Goal: Task Accomplishment & Management: Manage account settings

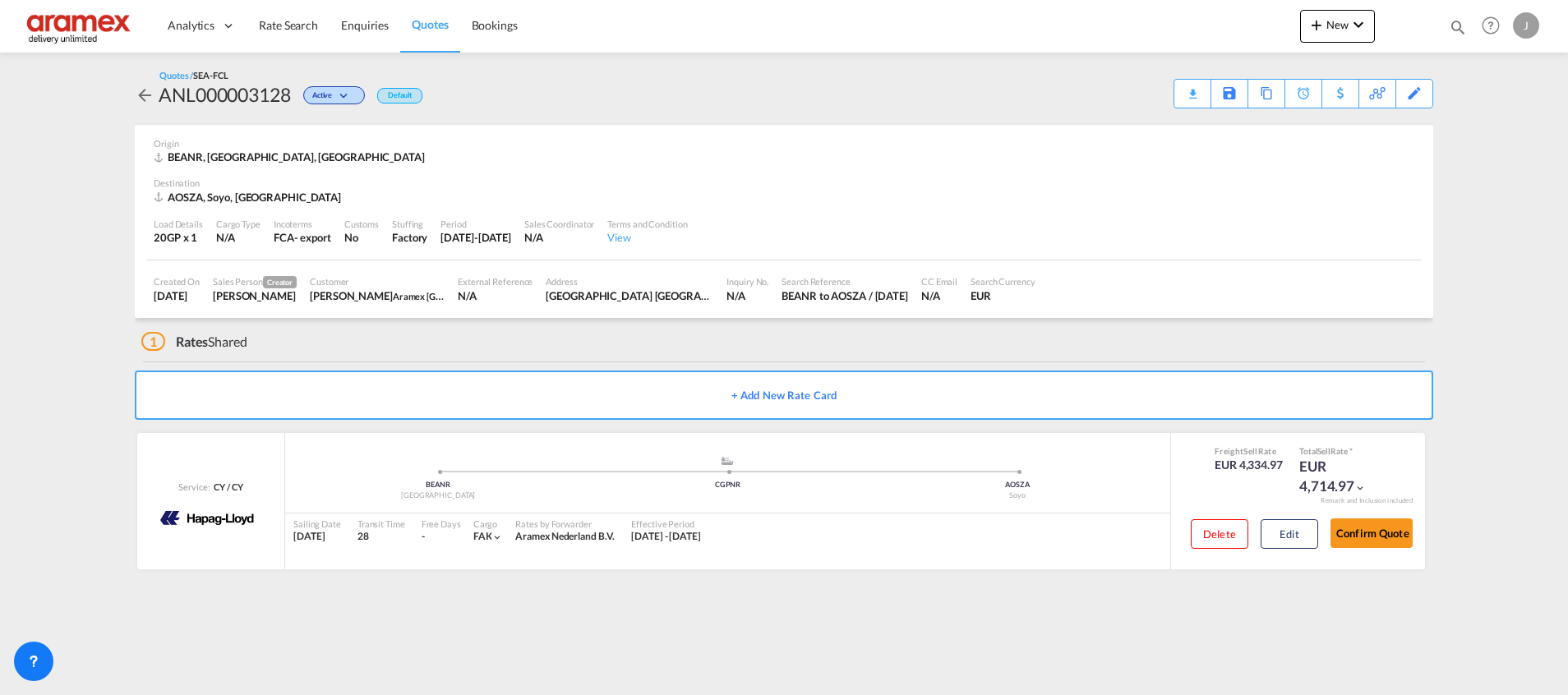
click at [420, 15] on link "Quotes" at bounding box center [429, 26] width 59 height 53
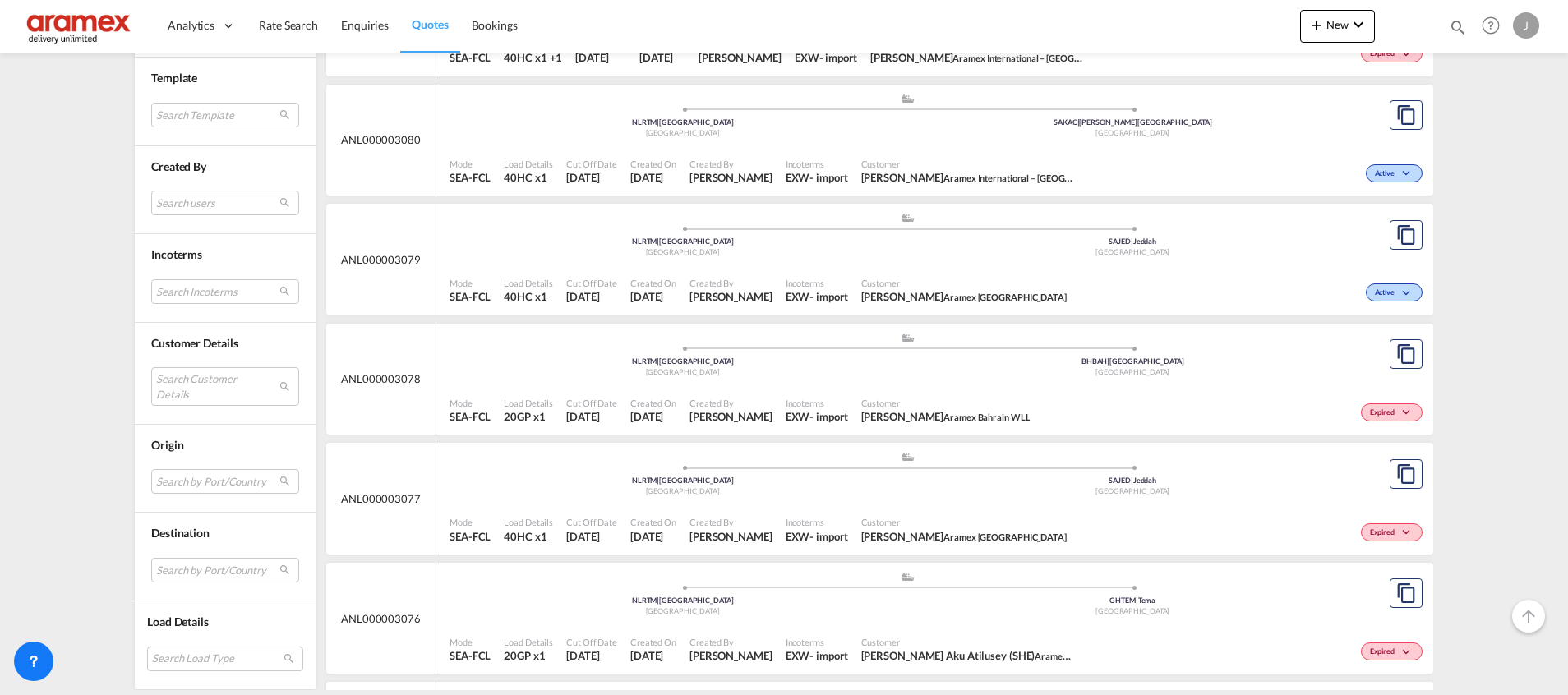
scroll to position [6977, 0]
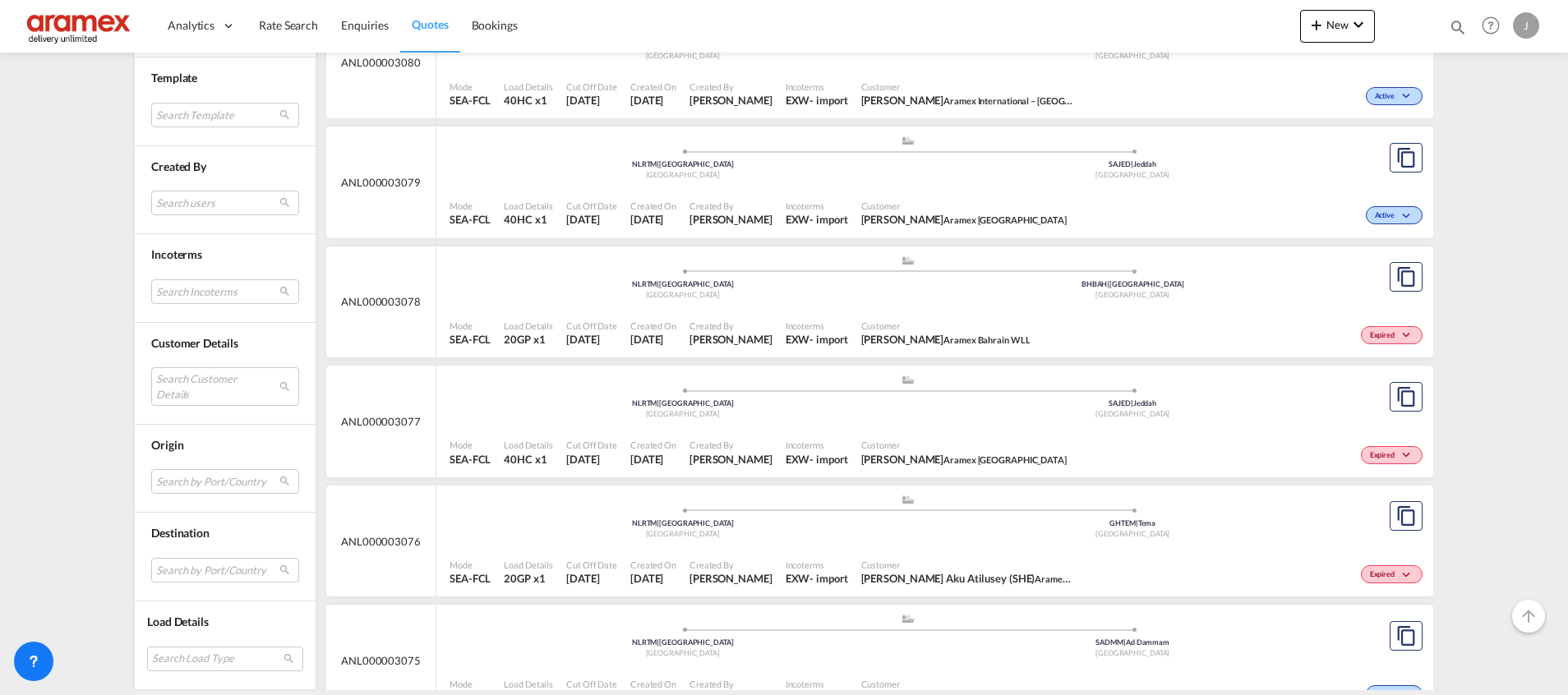
click at [851, 540] on div ".a{fill:#aaa8ad;} .a{fill:#aaa8ad;} NLRTM | [GEOGRAPHIC_DATA] | Tema [GEOGRAPHI…" at bounding box center [907, 518] width 916 height 49
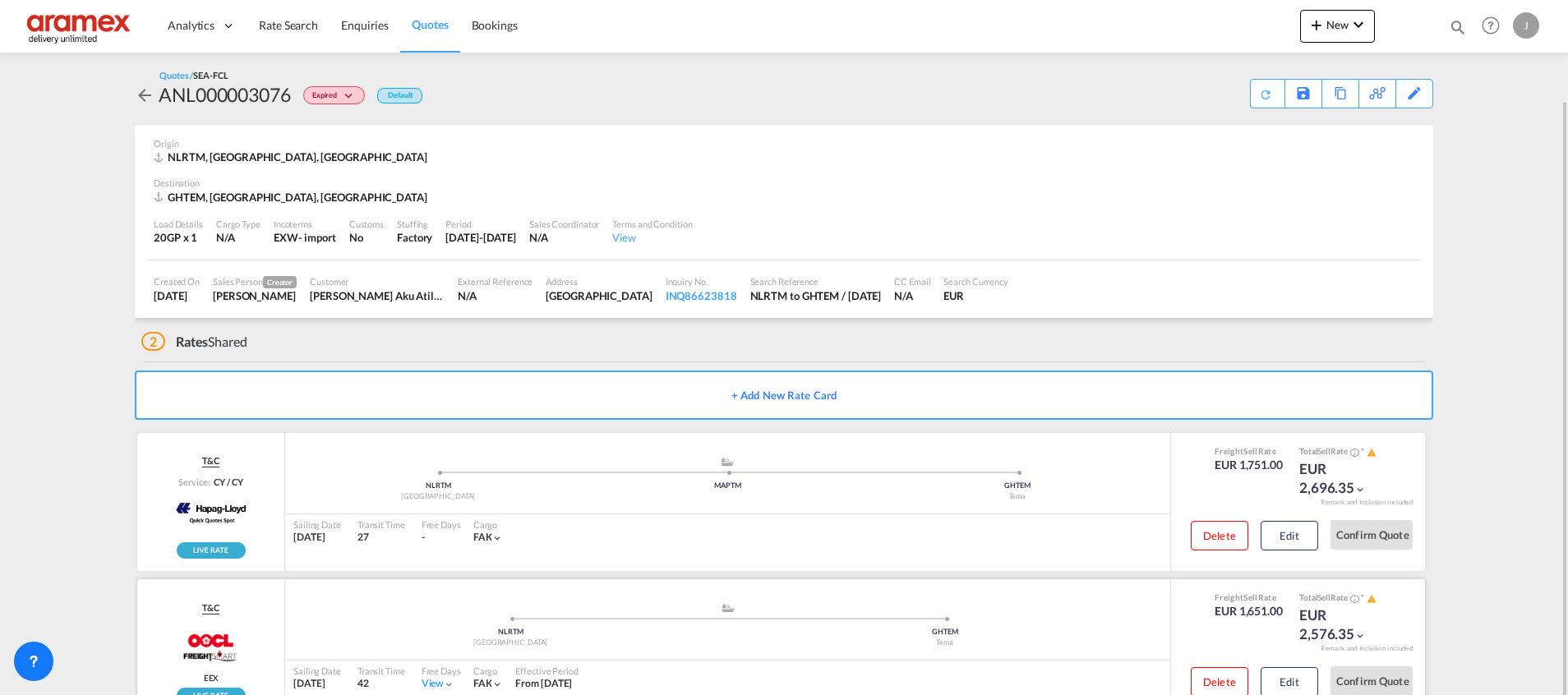
scroll to position [51, 0]
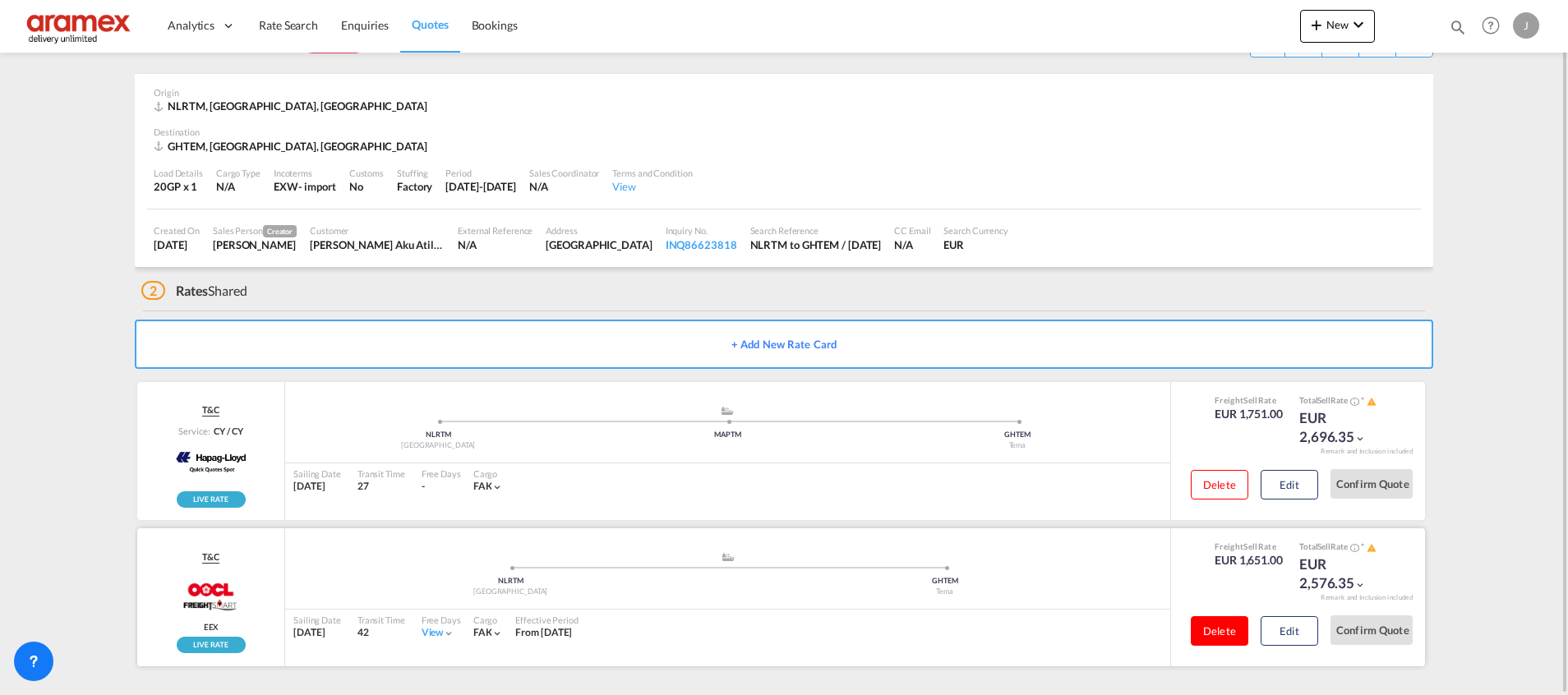
click at [1200, 625] on button "Delete" at bounding box center [1219, 630] width 58 height 29
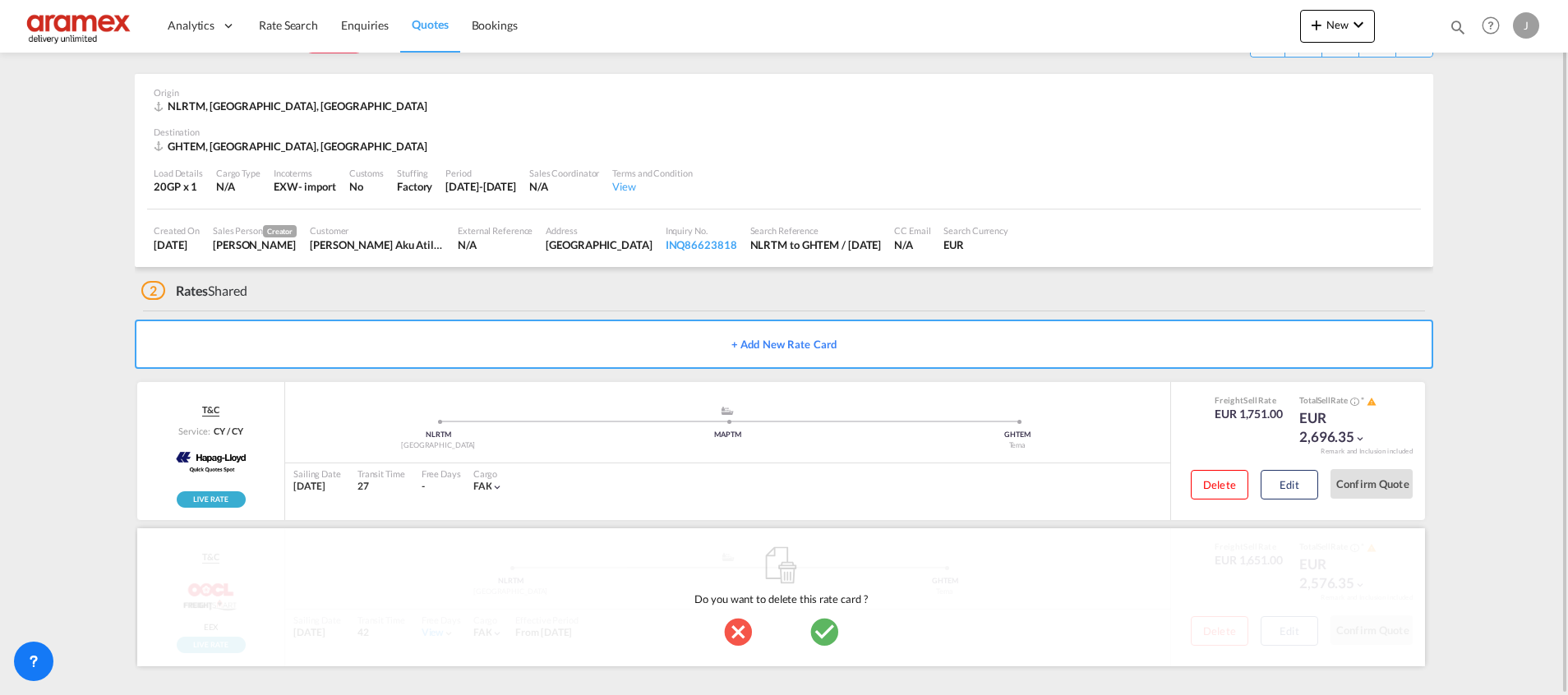
click at [827, 629] on md-icon "icon-checkbox-marked-circle" at bounding box center [823, 631] width 33 height 33
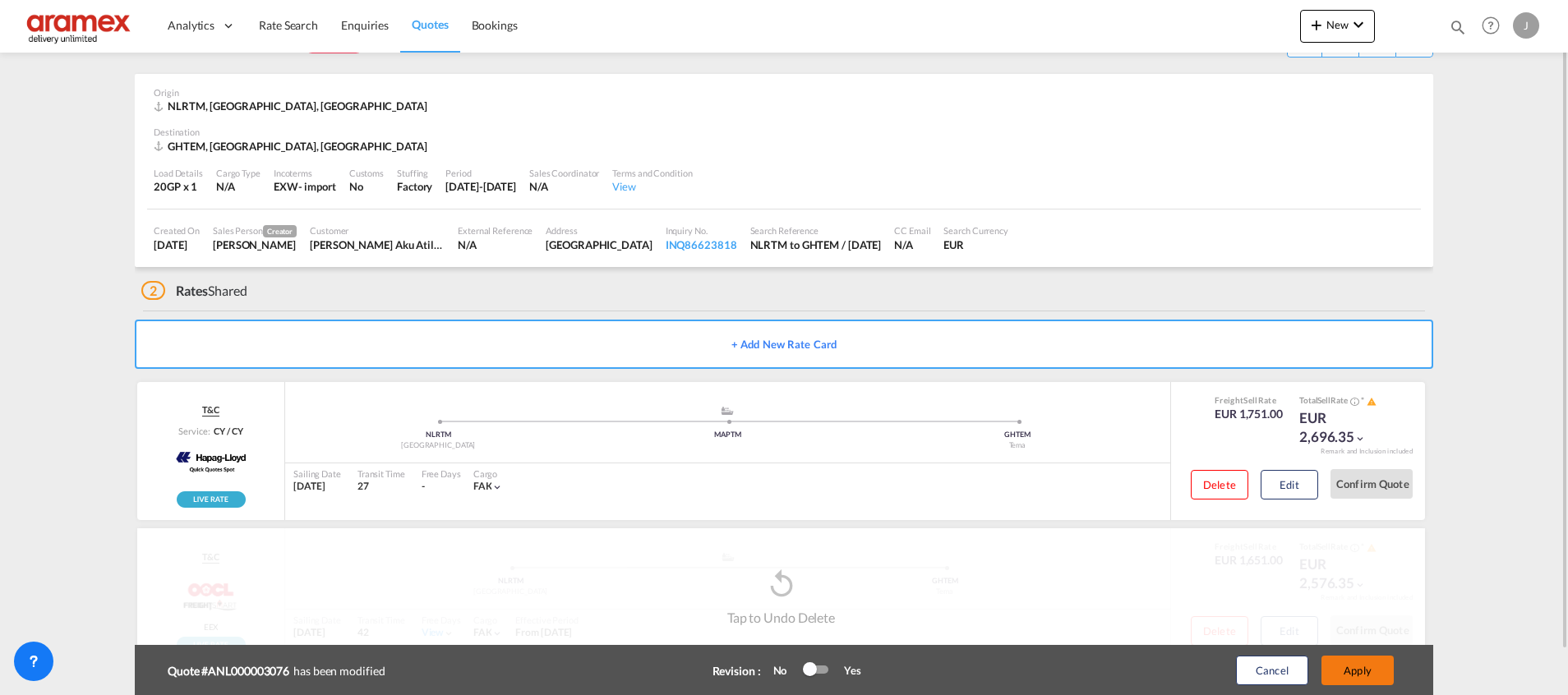
click at [1358, 680] on button "Apply" at bounding box center [1357, 669] width 72 height 29
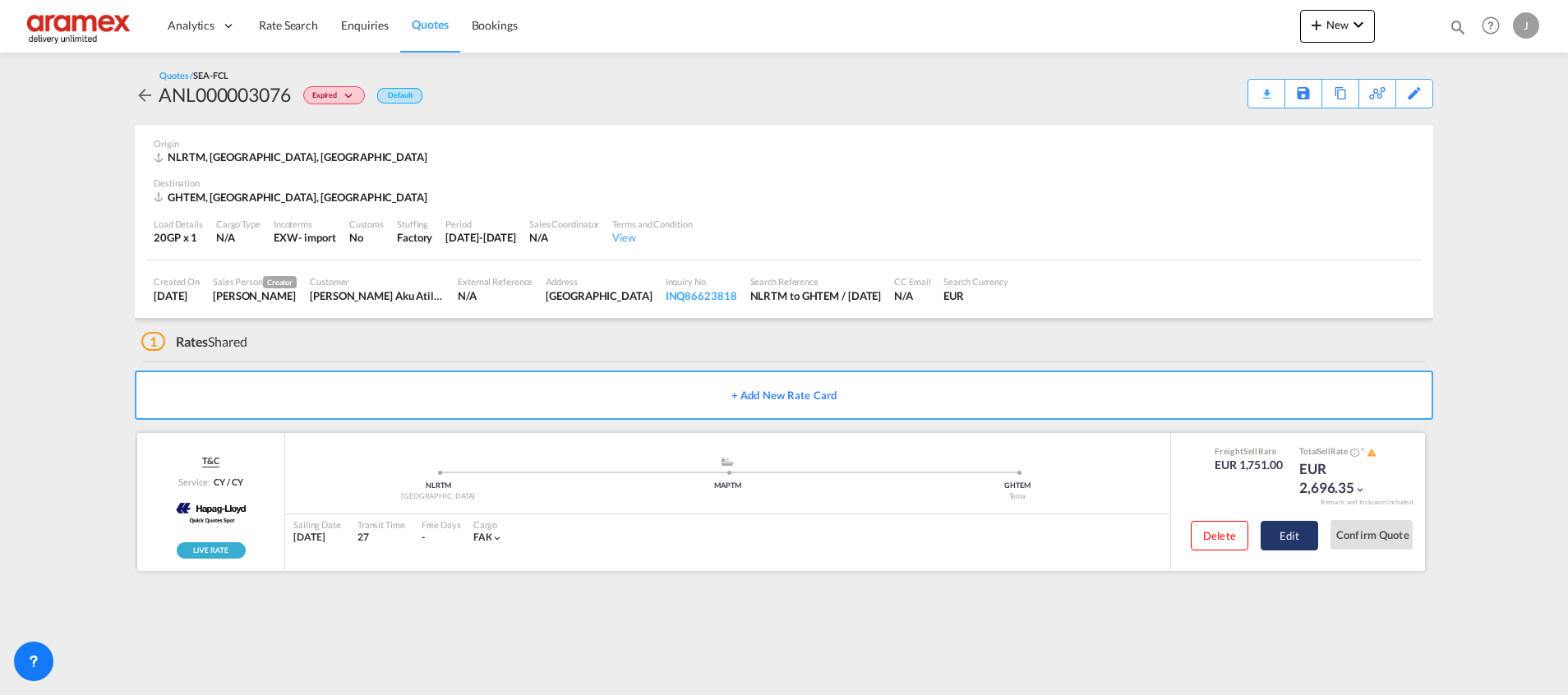
click at [1294, 536] on button "Edit" at bounding box center [1289, 535] width 58 height 29
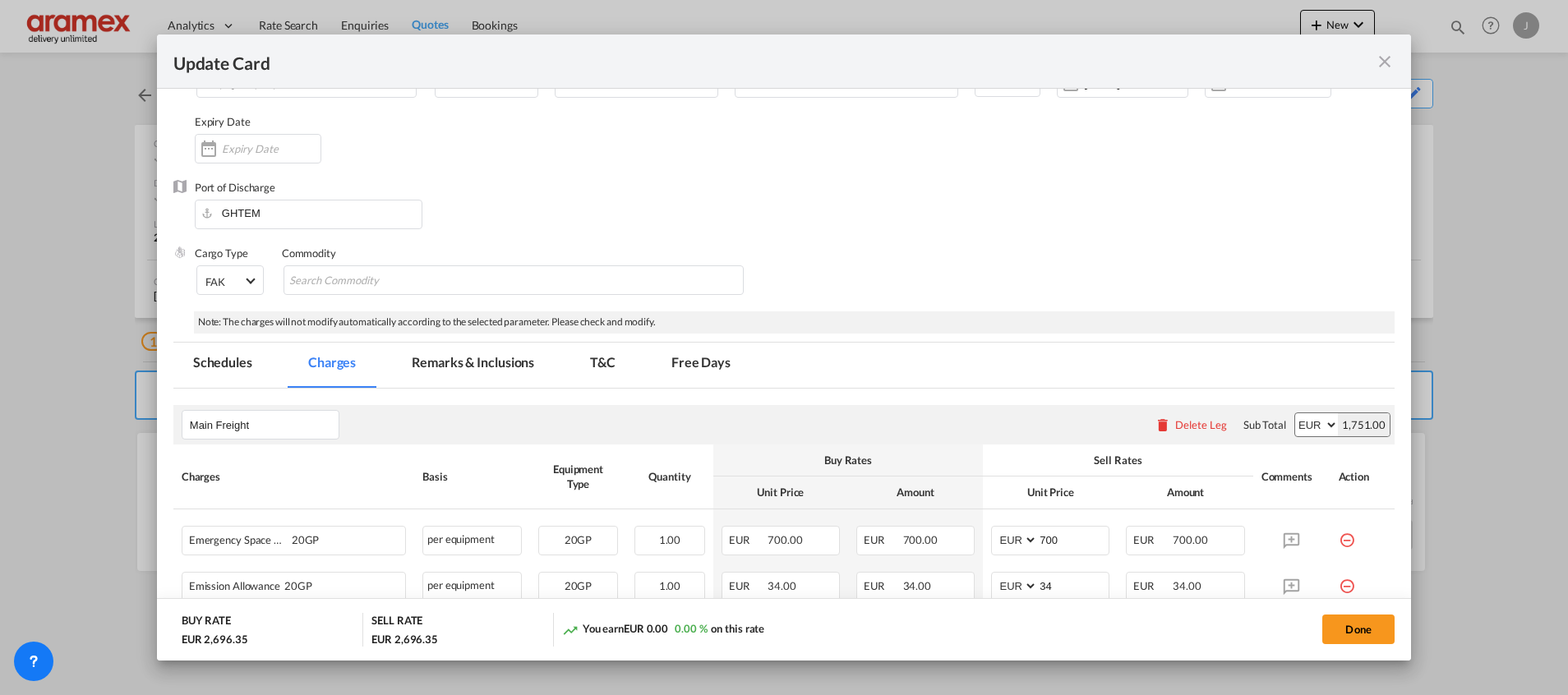
scroll to position [0, 0]
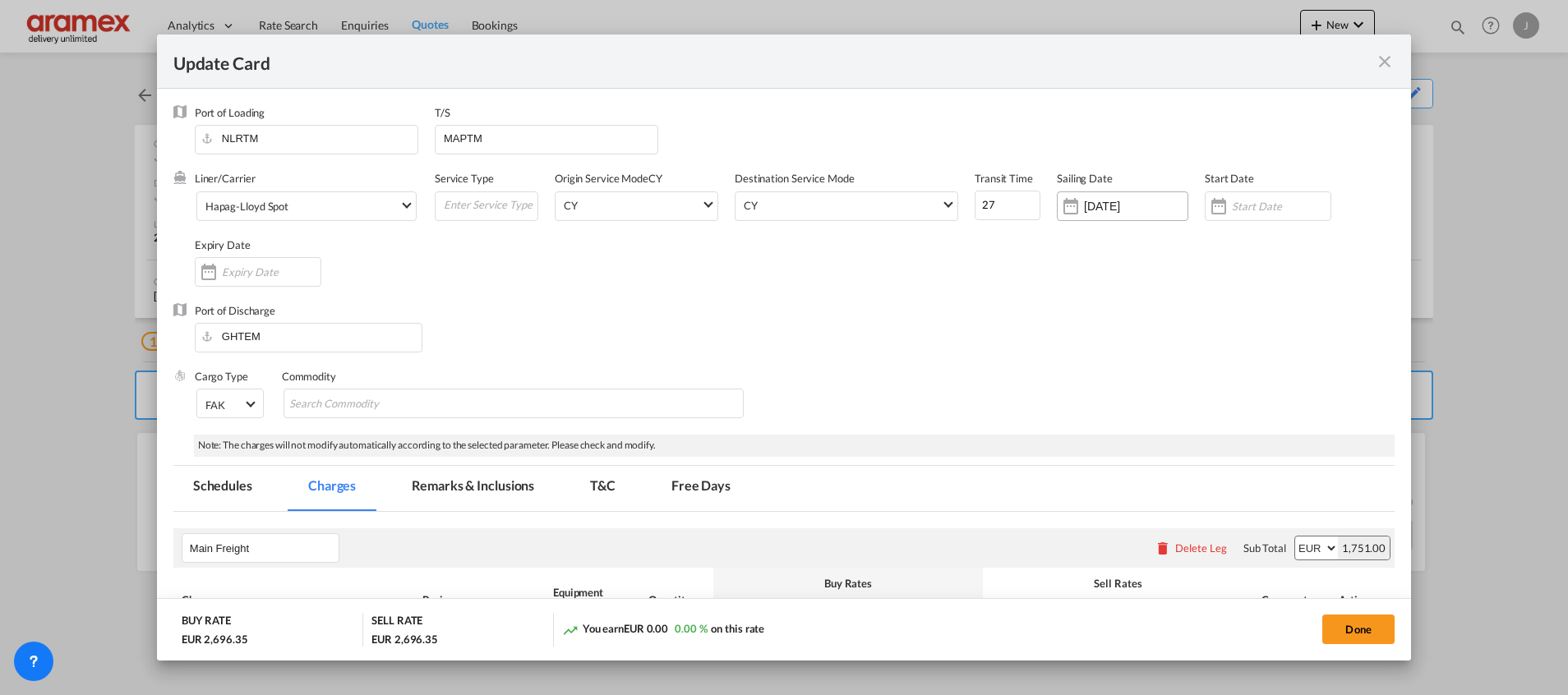
click at [1103, 202] on input "[DATE]" at bounding box center [1135, 206] width 104 height 13
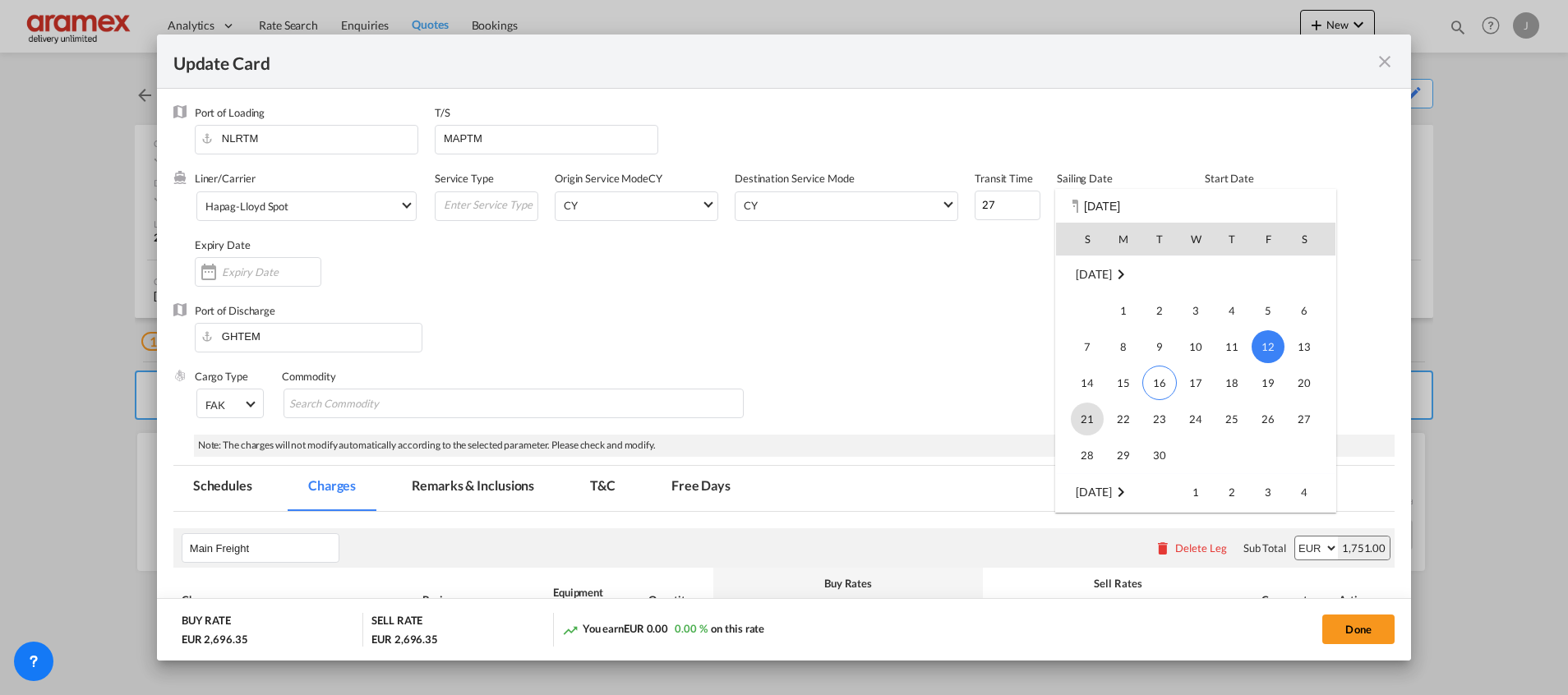
click at [1092, 425] on span "21" at bounding box center [1086, 419] width 33 height 33
type input "[DATE]"
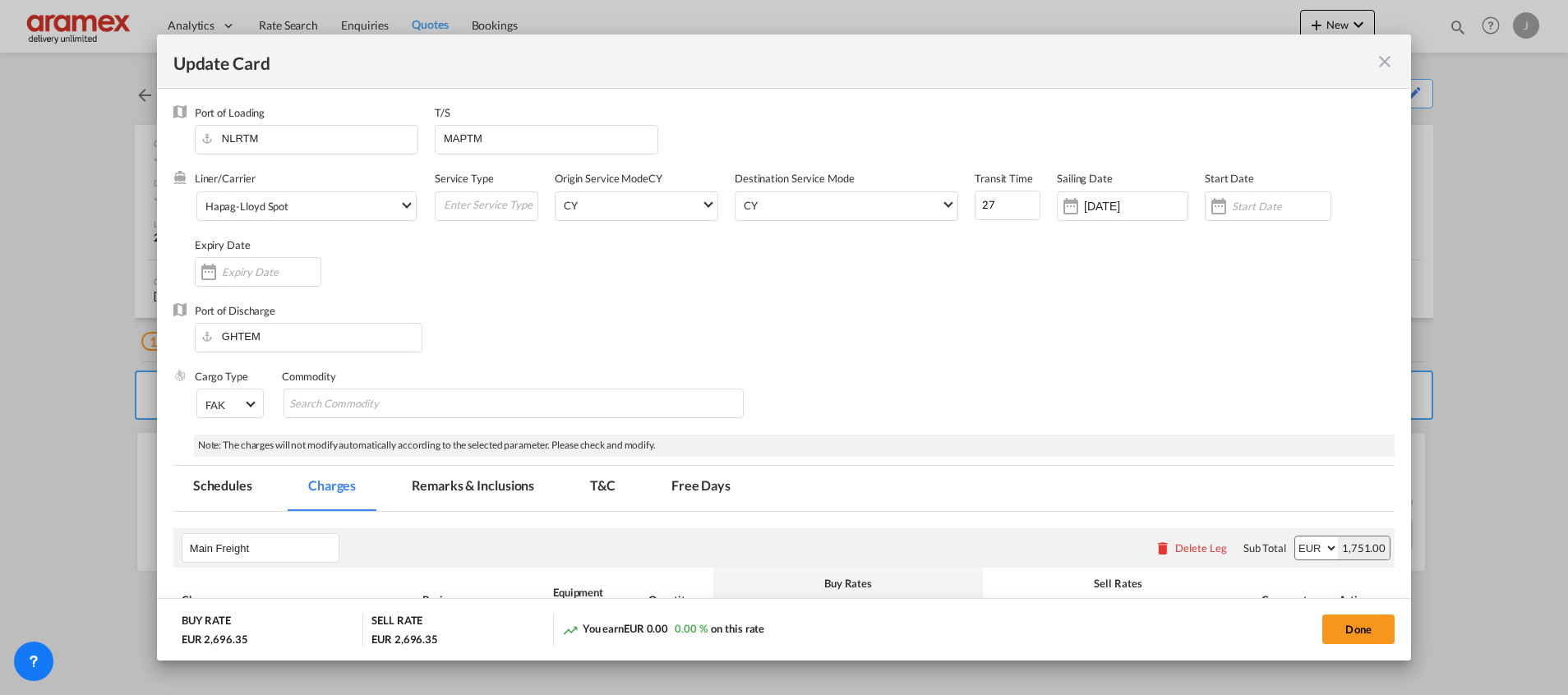
drag, startPoint x: 1359, startPoint y: 627, endPoint x: 1219, endPoint y: 528, distance: 171.5
click at [1219, 528] on add-new-rate "Update Card Port of [GEOGRAPHIC_DATA] NLRTM T/S MAPTM Liner/Carrier Hapag-[PERS…" at bounding box center [784, 347] width 1254 height 625
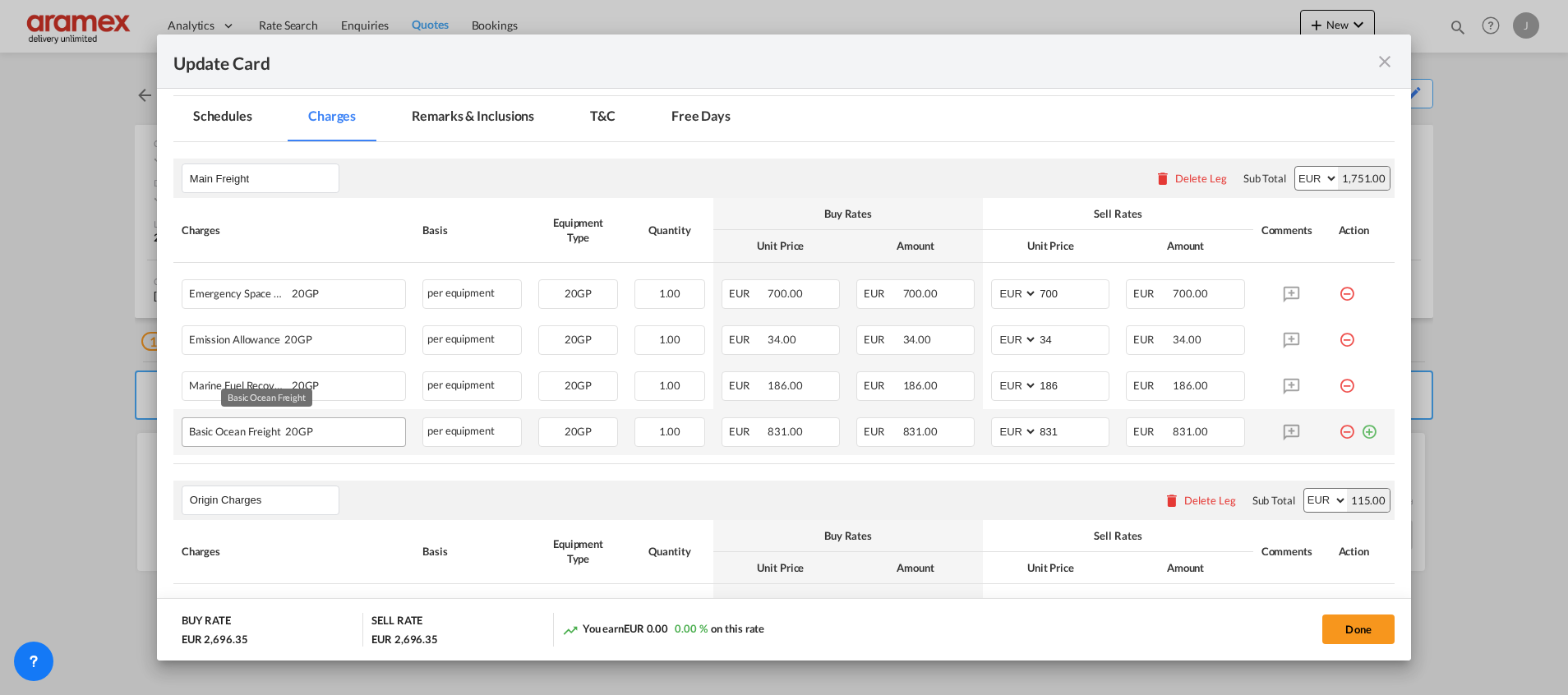
click at [236, 433] on div "Basic Ocean Freight 20GP" at bounding box center [267, 427] width 157 height 20
copy span "Basic Ocean Freight"
click at [1338, 434] on md-icon "icon-minus-circle-outline red-400-fg" at bounding box center [1346, 425] width 16 height 16
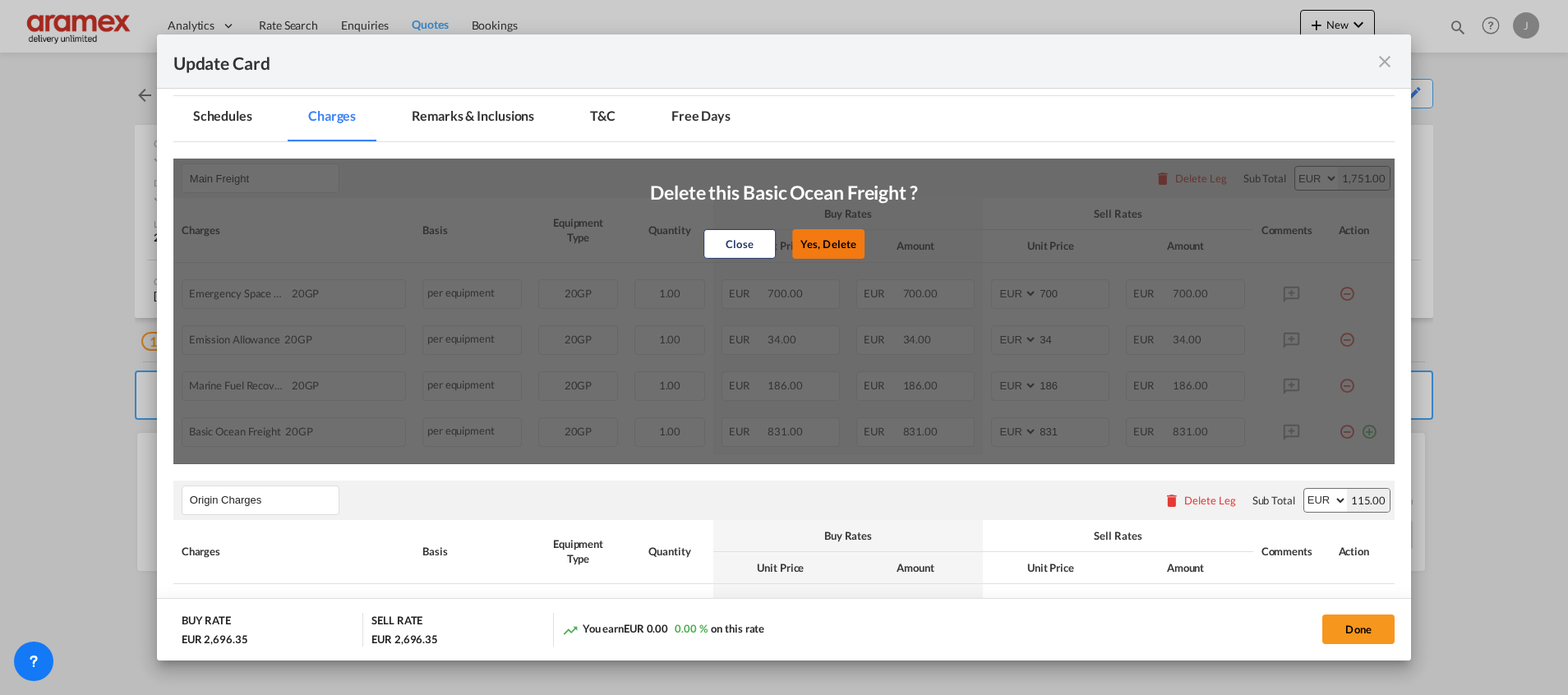
click at [831, 244] on button "Yes, Delete" at bounding box center [828, 243] width 72 height 29
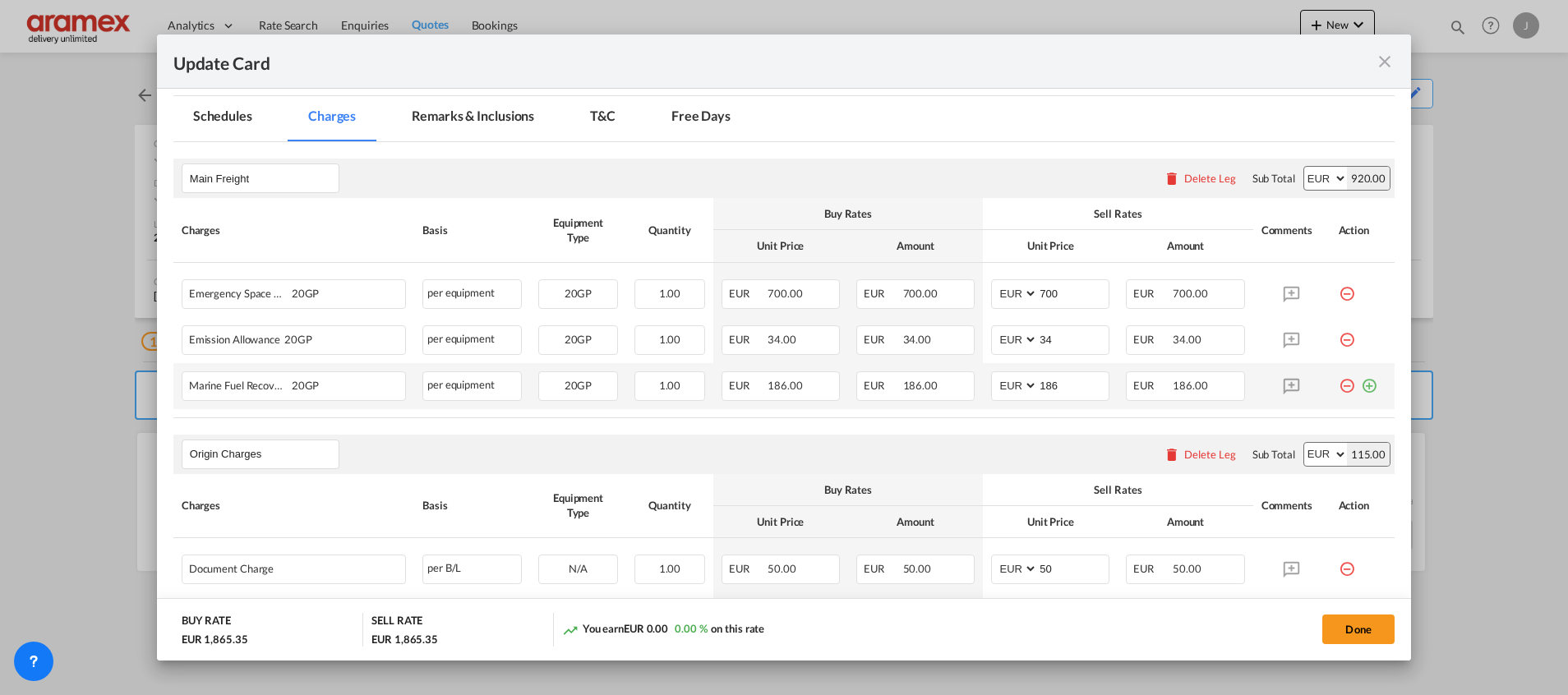
click at [1361, 384] on md-icon "icon-plus-circle-outline green-400-fg" at bounding box center [1369, 379] width 16 height 16
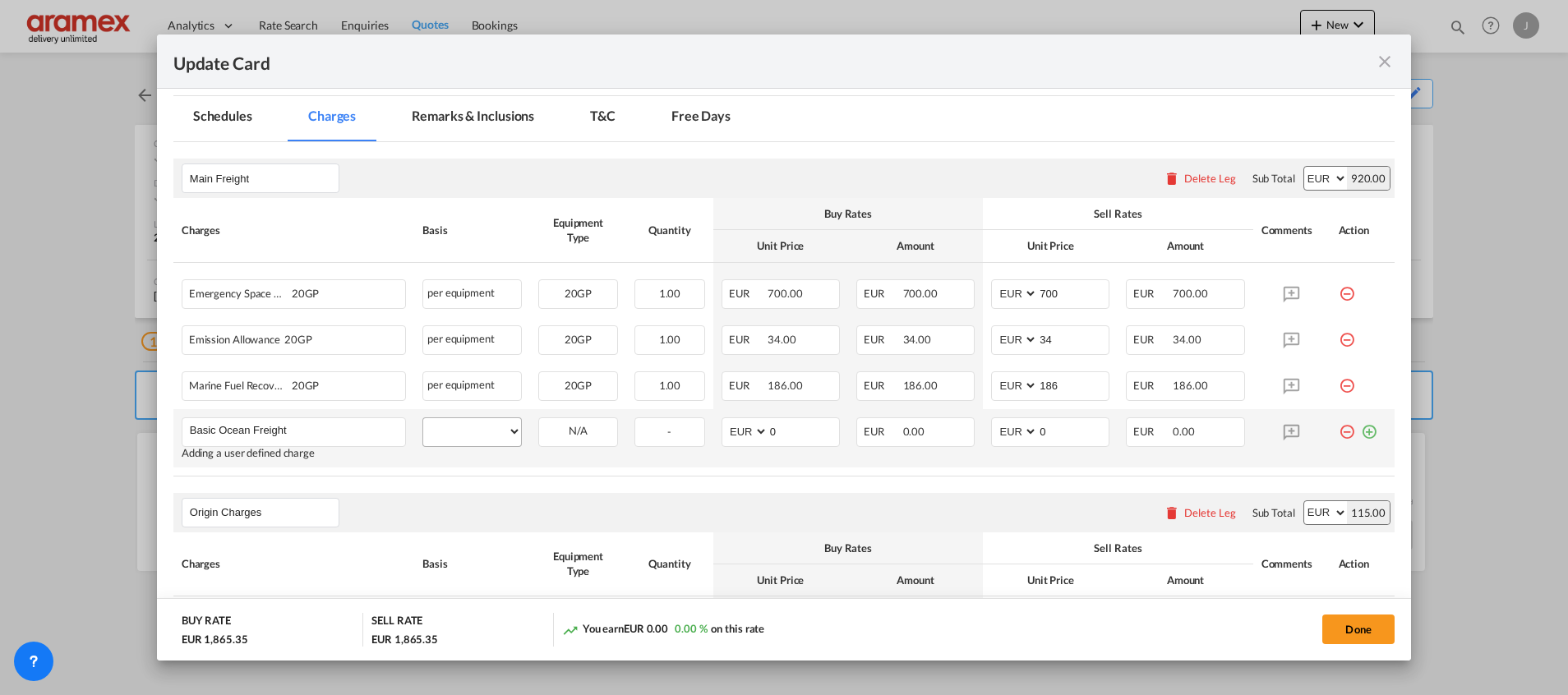
type input "Basic Ocean Freight"
click at [462, 439] on select "per equipment per container per B/L per shipping bill per shipment % on freight…" at bounding box center [472, 431] width 98 height 27
select select "per equipment"
click at [424, 418] on select "per equipment per container per B/L per shipping bill per shipment % on freight…" at bounding box center [472, 431] width 98 height 27
drag, startPoint x: 585, startPoint y: 428, endPoint x: 585, endPoint y: 445, distance: 17.0
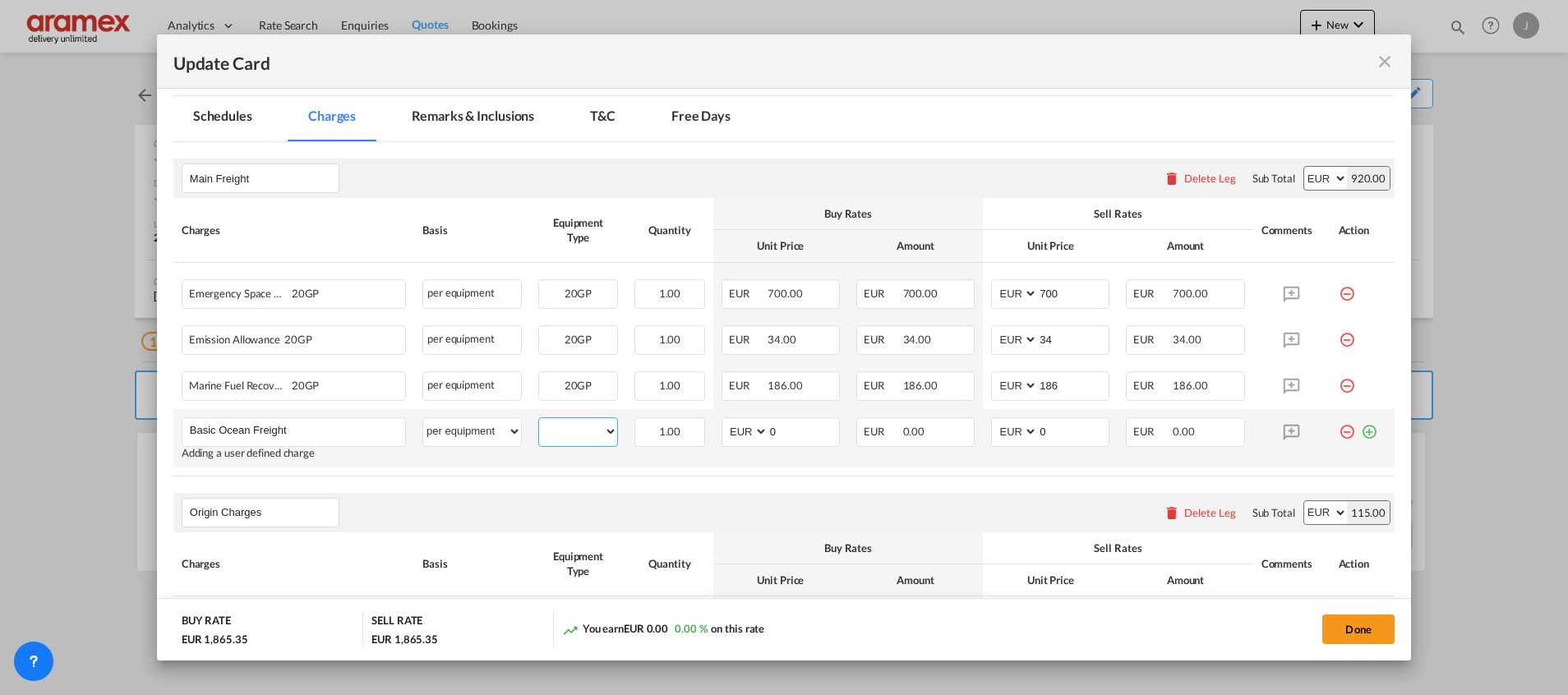
click at [585, 428] on select "20GP" at bounding box center [578, 431] width 78 height 22
select select "20GP"
click at [539, 421] on select "20GP" at bounding box center [578, 431] width 78 height 22
drag, startPoint x: 786, startPoint y: 432, endPoint x: 743, endPoint y: 435, distance: 43.1
click at [743, 435] on md-input-container "AED AFN ALL AMD ANG AOA ARS AUD AWG AZN BAM BBD BDT BGN BHD BIF BMD BND BOB BRL…" at bounding box center [781, 432] width 119 height 29
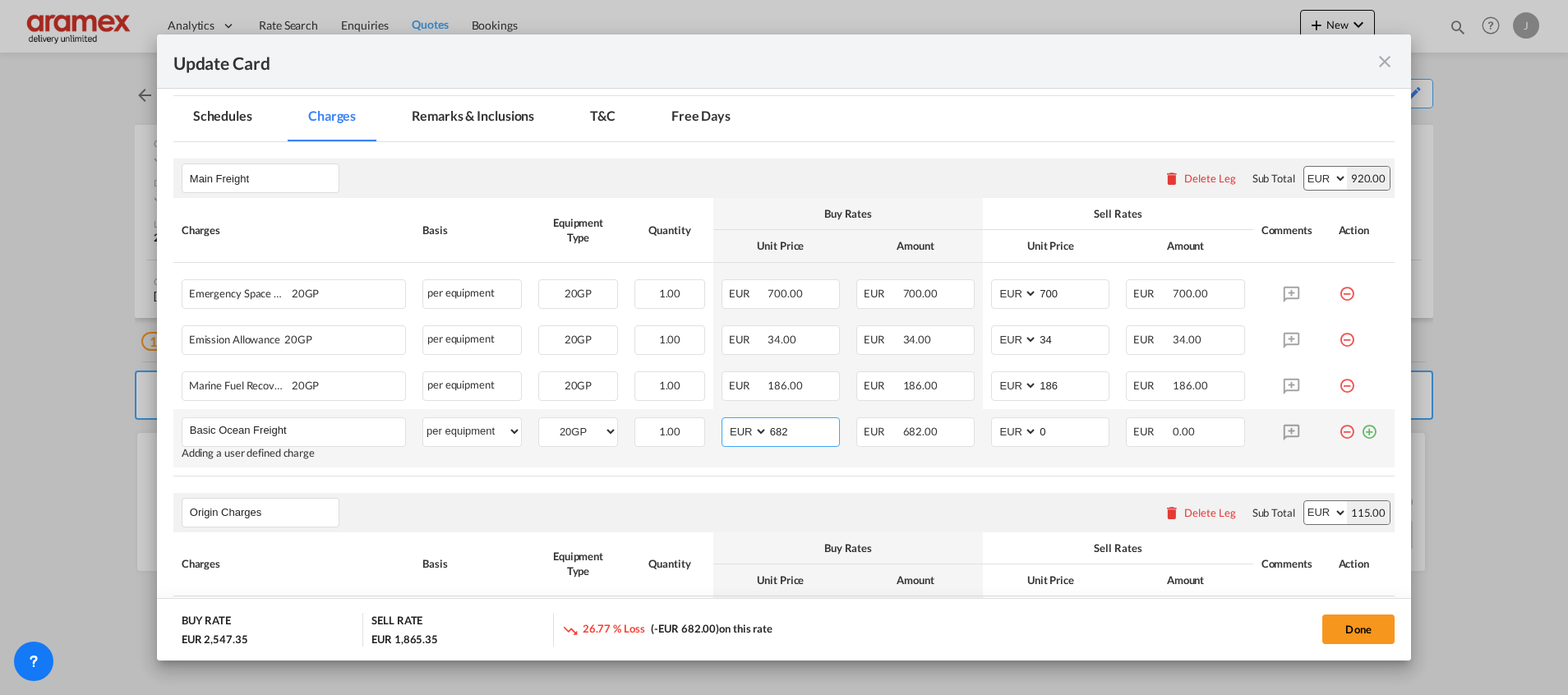
click at [776, 428] on input "682" at bounding box center [803, 430] width 70 height 25
type input "682"
drag, startPoint x: 1043, startPoint y: 429, endPoint x: 1011, endPoint y: 431, distance: 32.1
click at [1011, 431] on md-input-container "AED AFN ALL AMD ANG AOA ARS AUD AWG AZN BAM BBD BDT BGN BHD BIF BMD BND BOB BRL…" at bounding box center [1049, 432] width 119 height 29
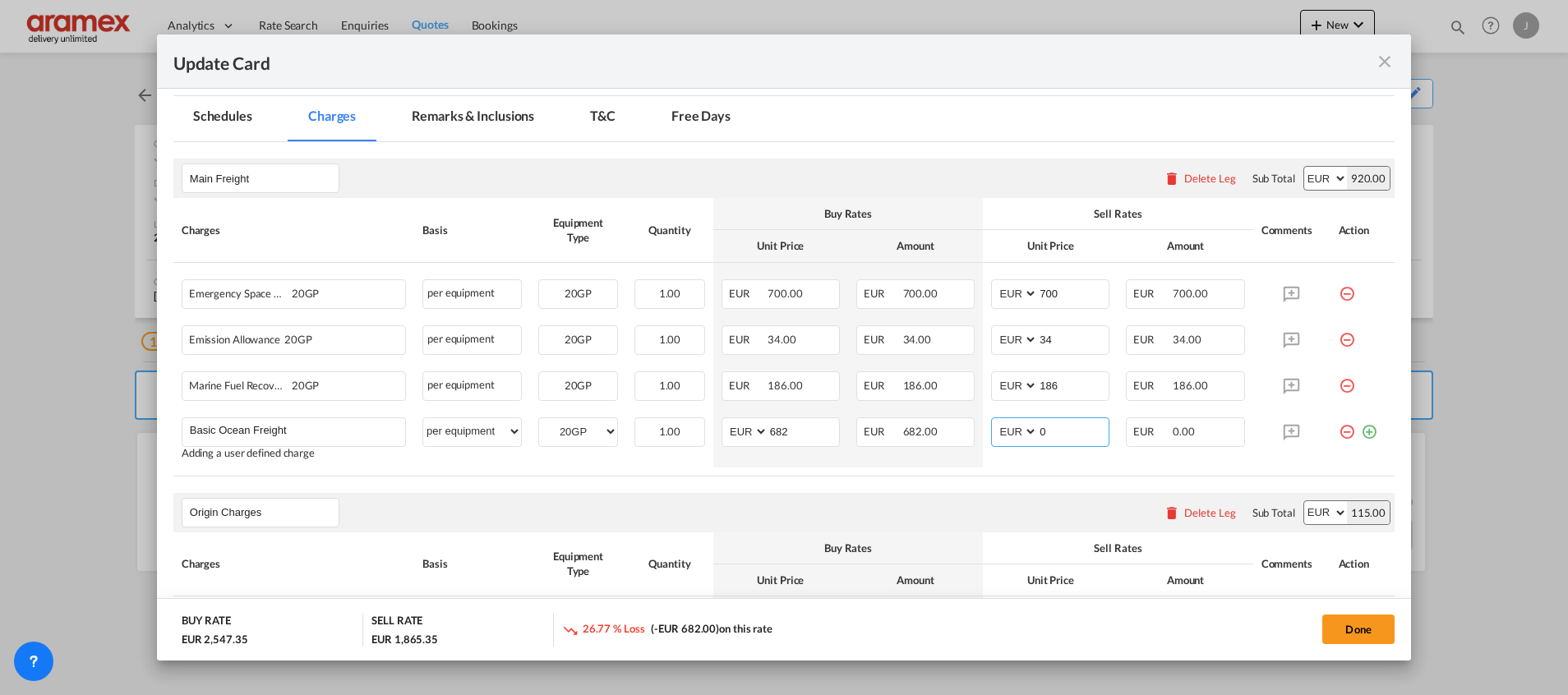
paste input "682"
type input "682"
click at [1002, 475] on table "Charges Basis Equipment Type Quantity Buy Rates Sell Rates Comments Action Unit…" at bounding box center [784, 337] width 1221 height 277
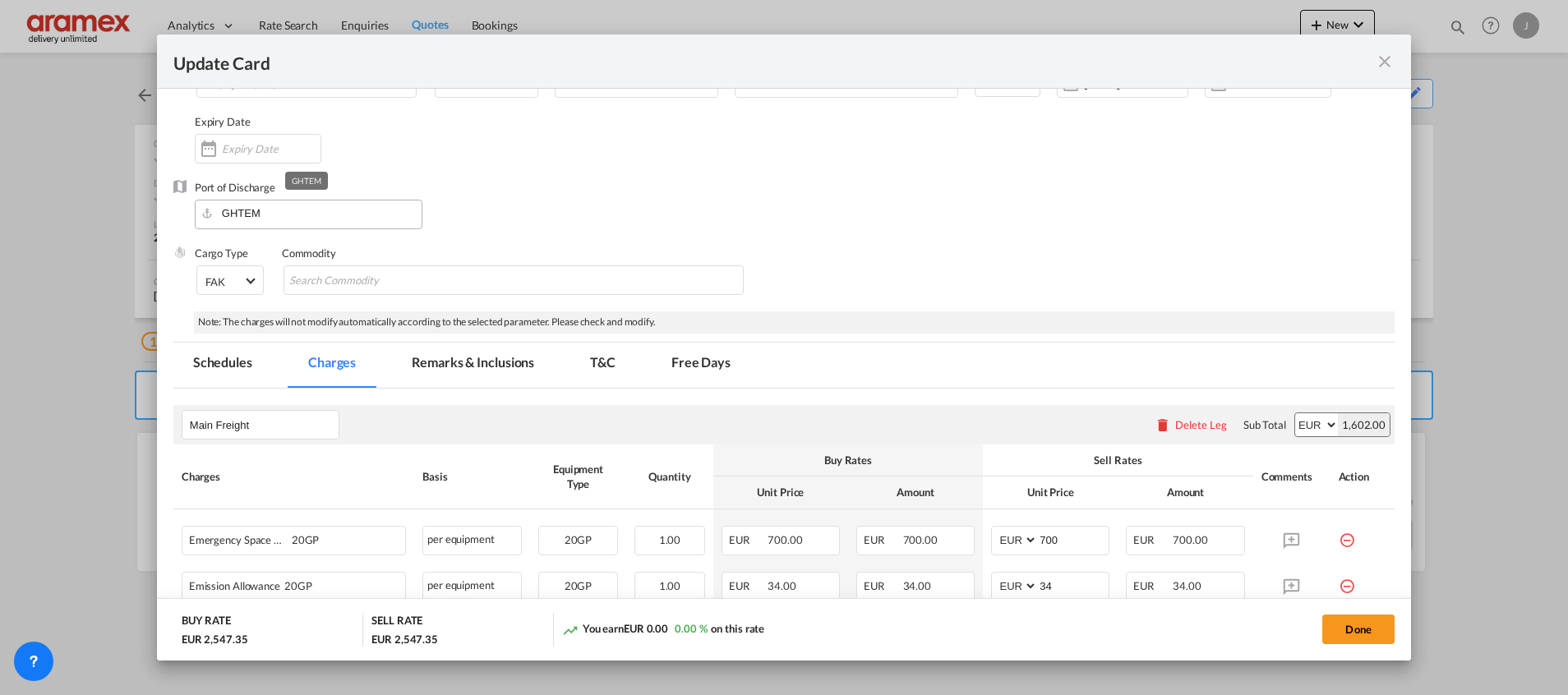
scroll to position [0, 0]
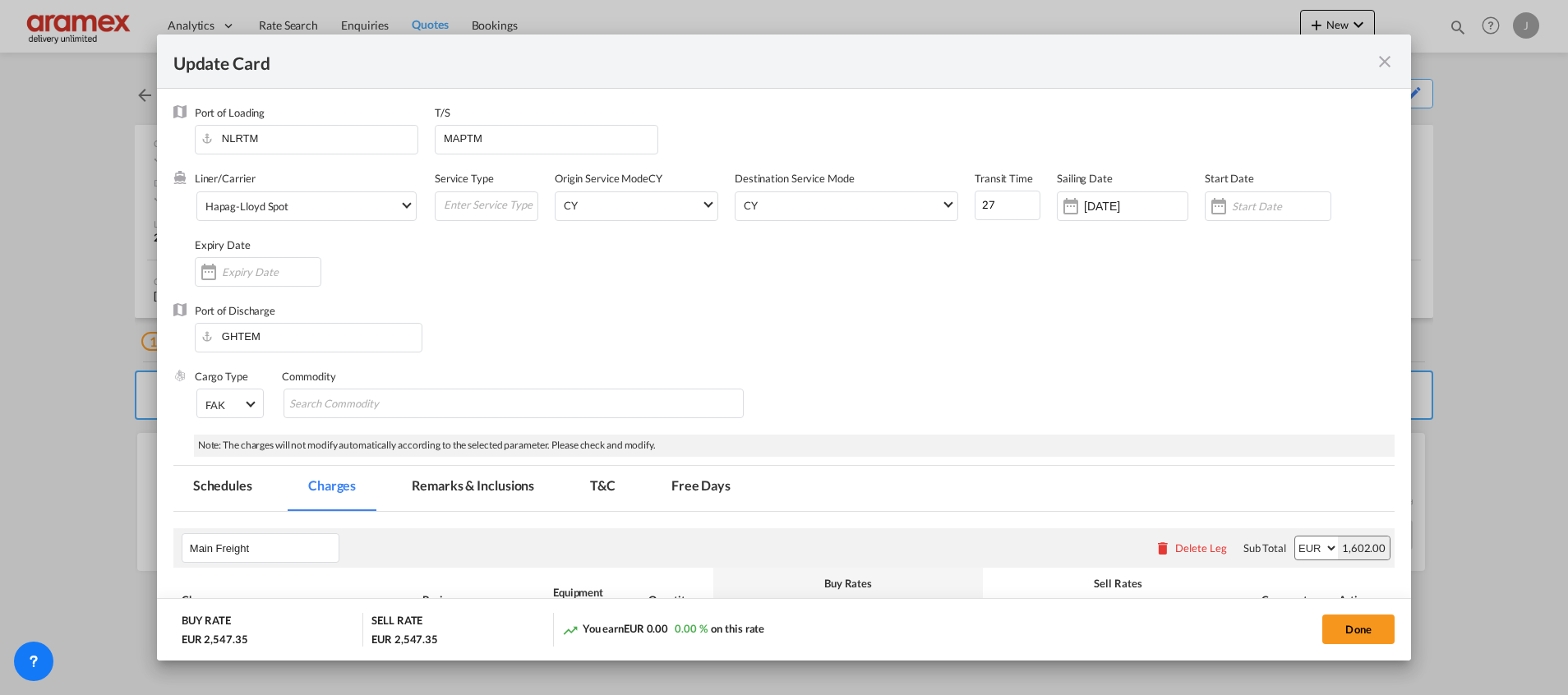
click at [646, 303] on div "Port of Discharge [GEOGRAPHIC_DATA]" at bounding box center [784, 335] width 1221 height 66
click at [1236, 209] on input "Update Card Port ..." at bounding box center [1281, 206] width 99 height 13
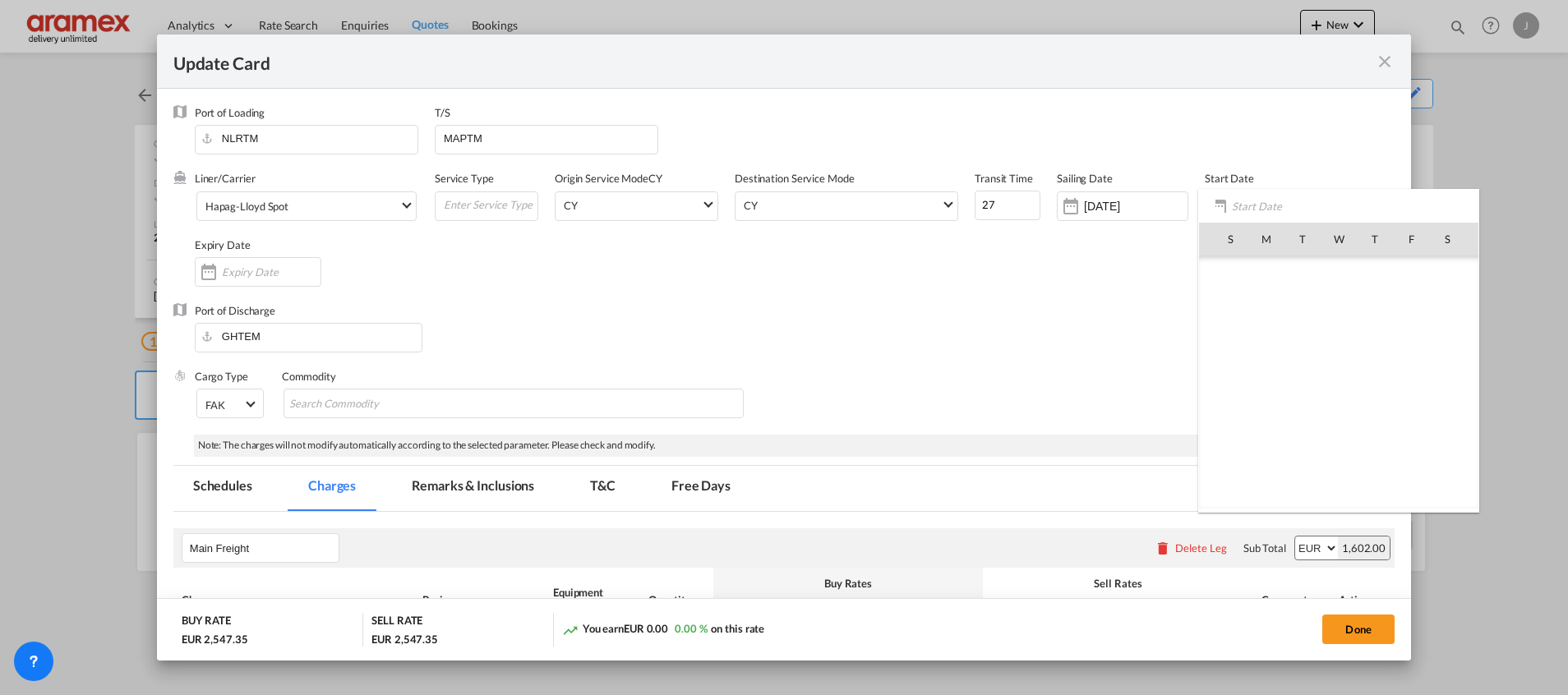
scroll to position [380512, 0]
drag, startPoint x: 1302, startPoint y: 383, endPoint x: 1276, endPoint y: 365, distance: 31.6
click at [1302, 381] on span "16" at bounding box center [1302, 383] width 34 height 34
type input "[DATE]"
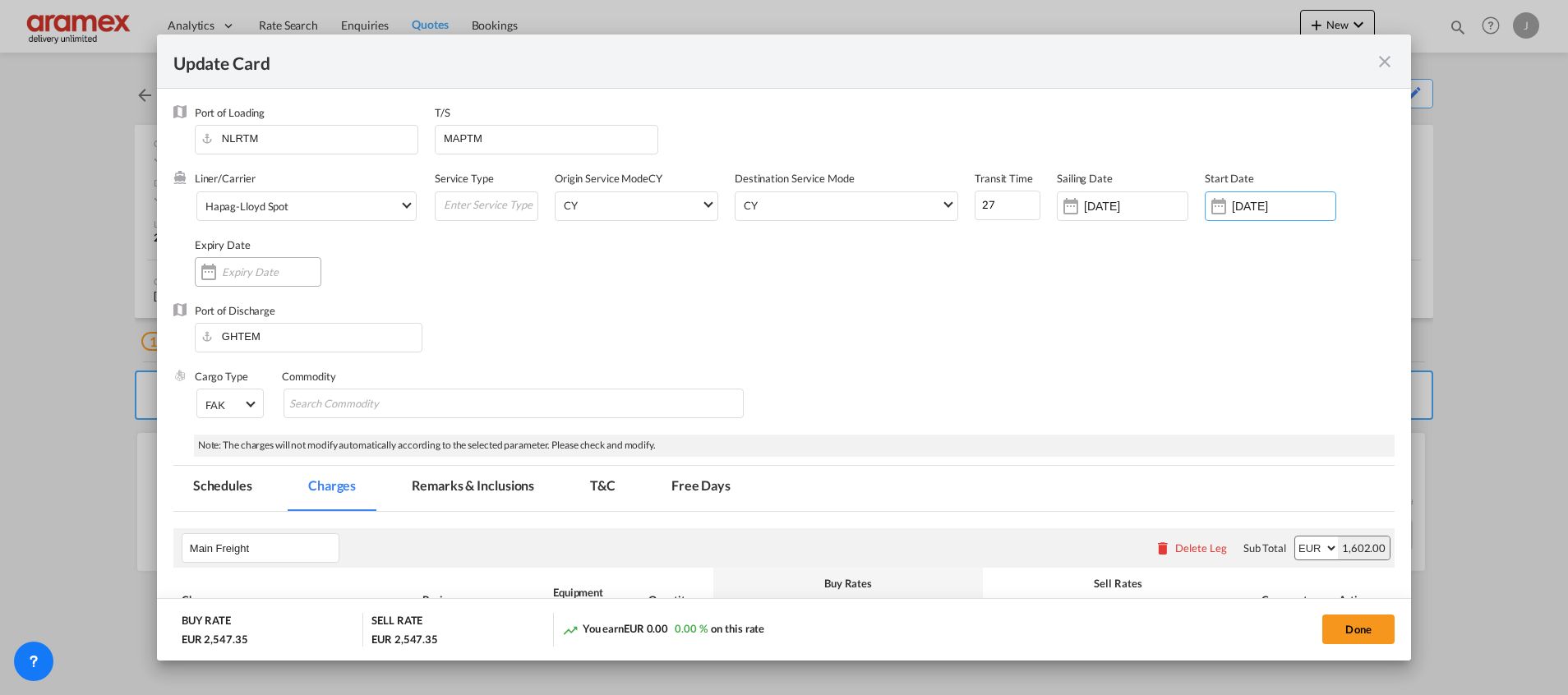
click at [265, 261] on div "Update Card Port ..." at bounding box center [257, 272] width 126 height 29
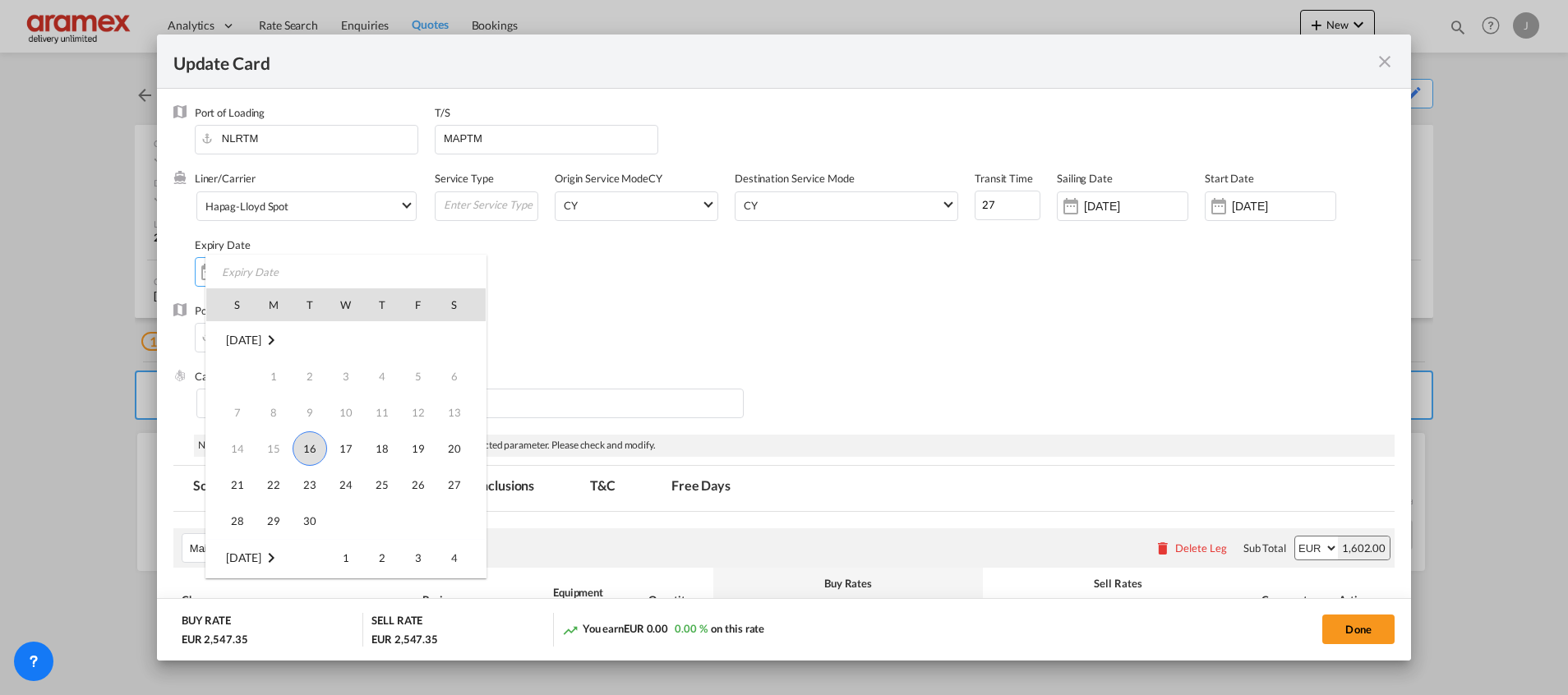
click at [308, 447] on span "16" at bounding box center [310, 448] width 34 height 34
type input "[DATE]"
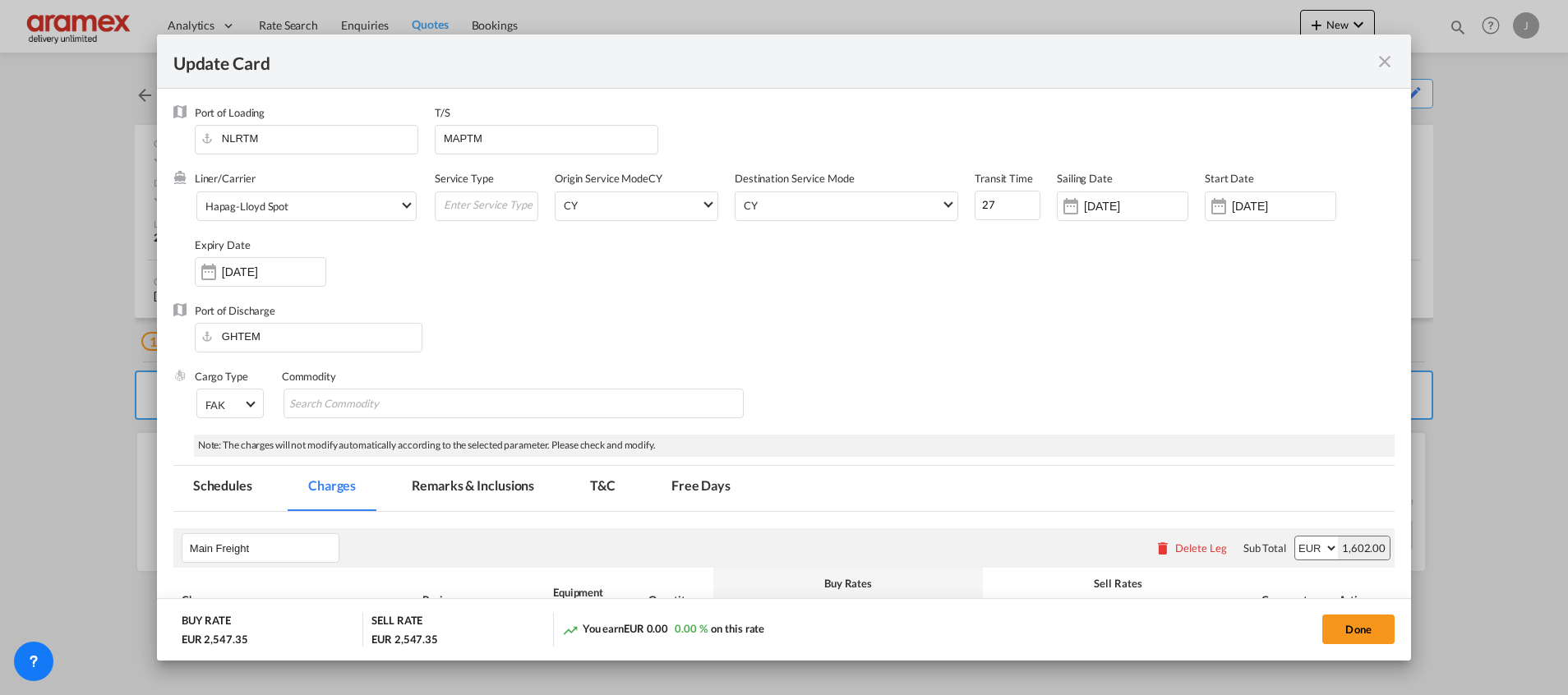
click at [1128, 348] on div "Port of Discharge [GEOGRAPHIC_DATA]" at bounding box center [784, 335] width 1221 height 66
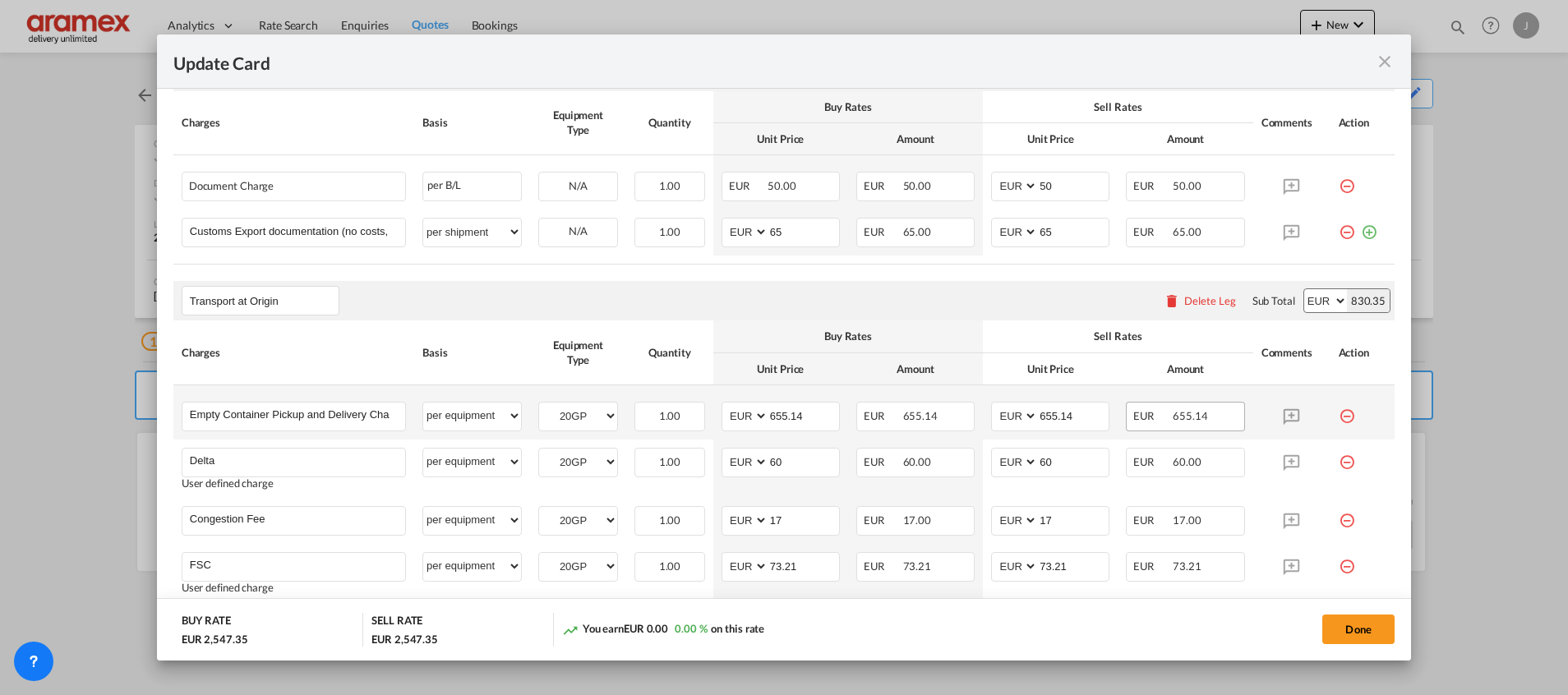
scroll to position [862, 0]
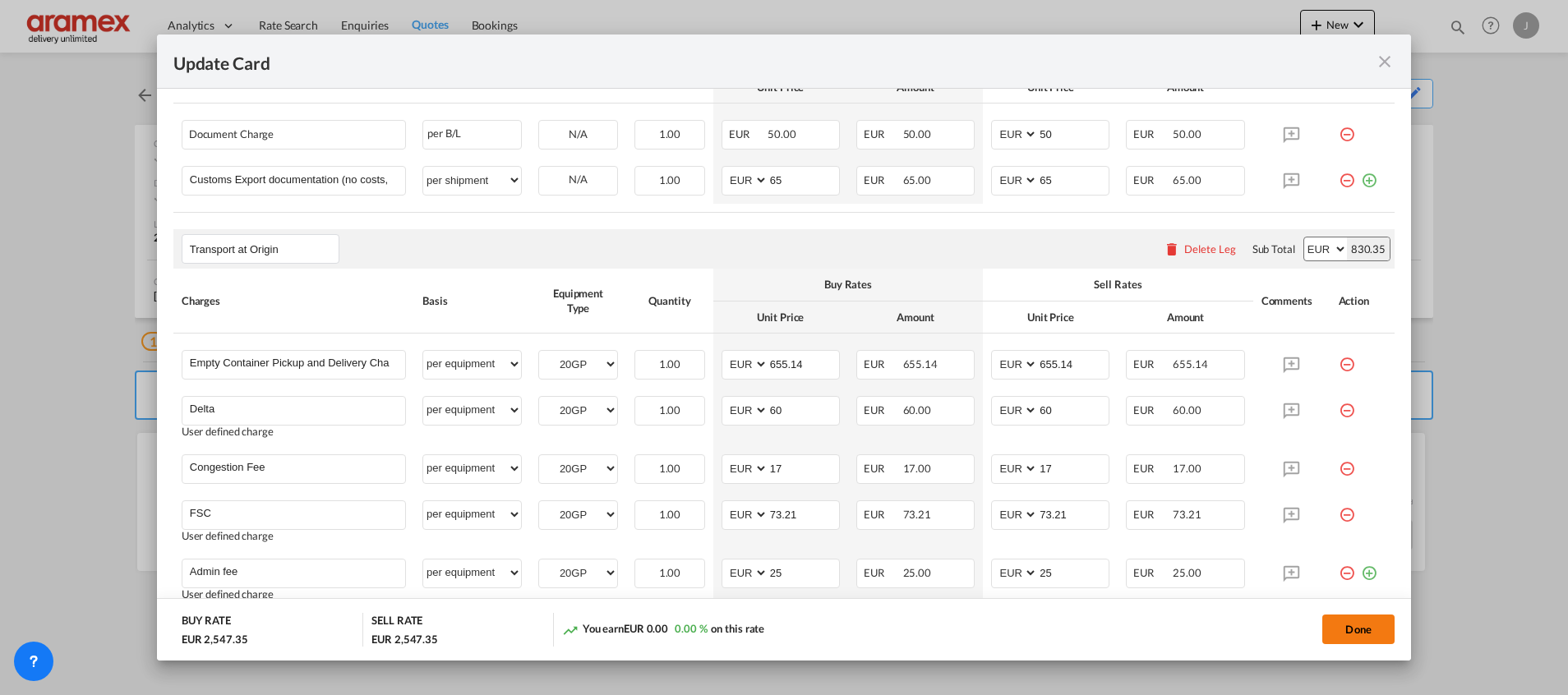
click at [1358, 618] on button "Done" at bounding box center [1358, 629] width 72 height 29
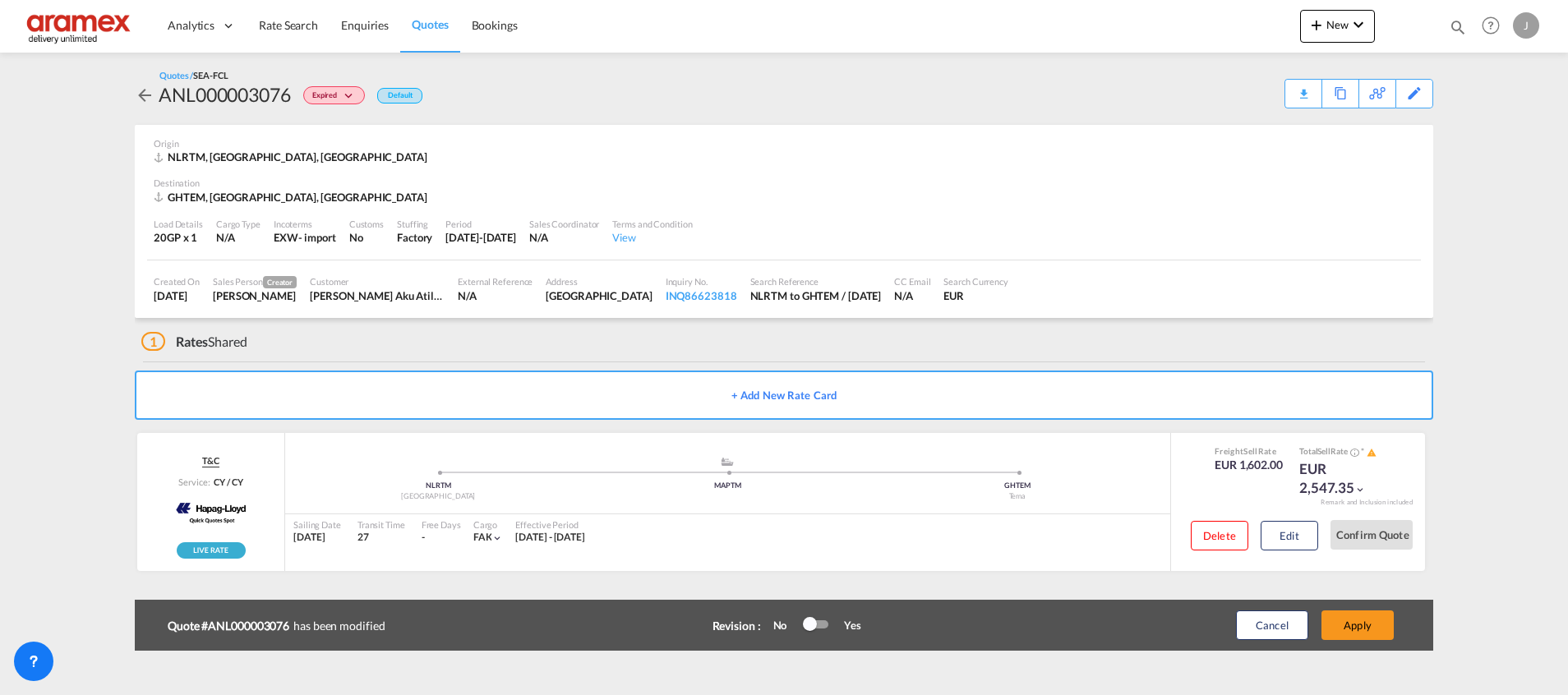
click at [1358, 618] on button "Apply" at bounding box center [1357, 625] width 72 height 29
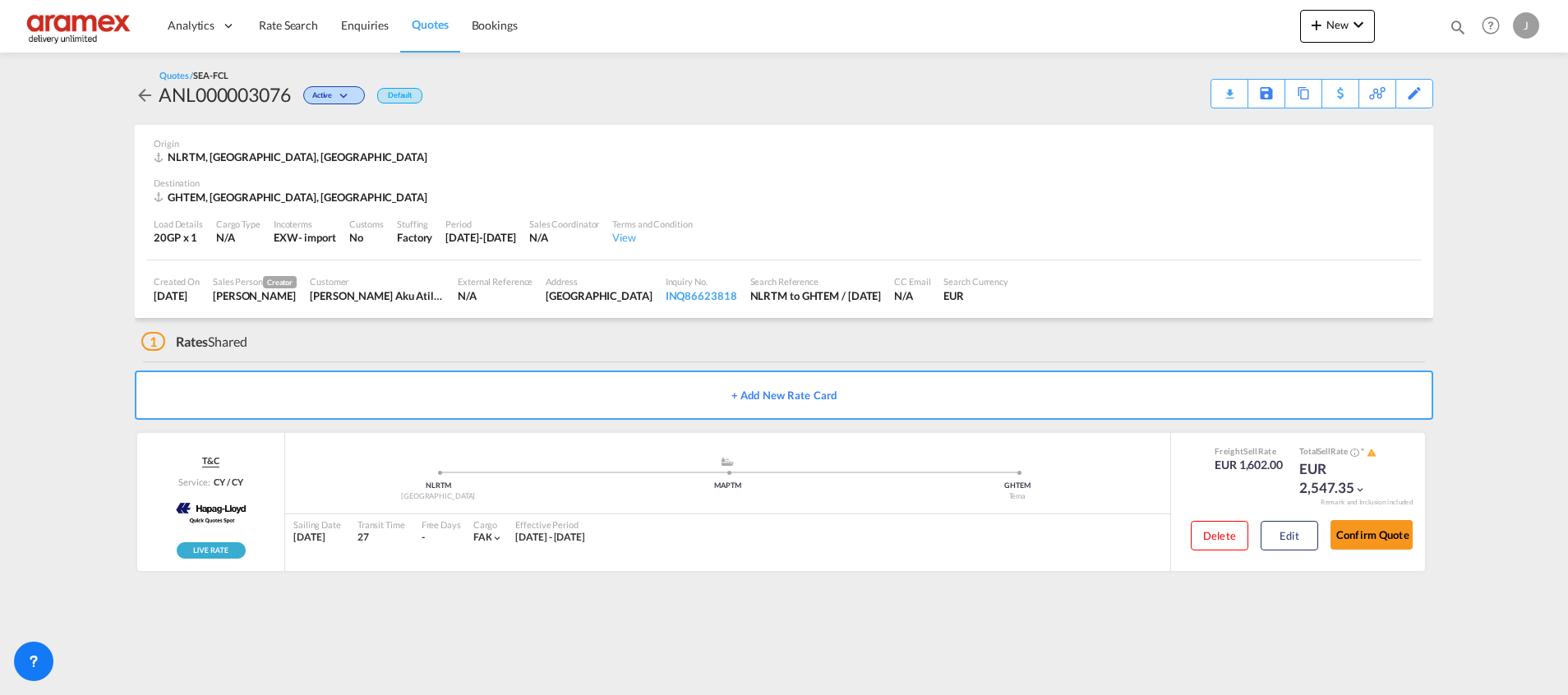
click at [0, 0] on div "Download Quote" at bounding box center [0, 0] width 0 height 0
click at [1283, 534] on button "Edit" at bounding box center [1289, 535] width 58 height 29
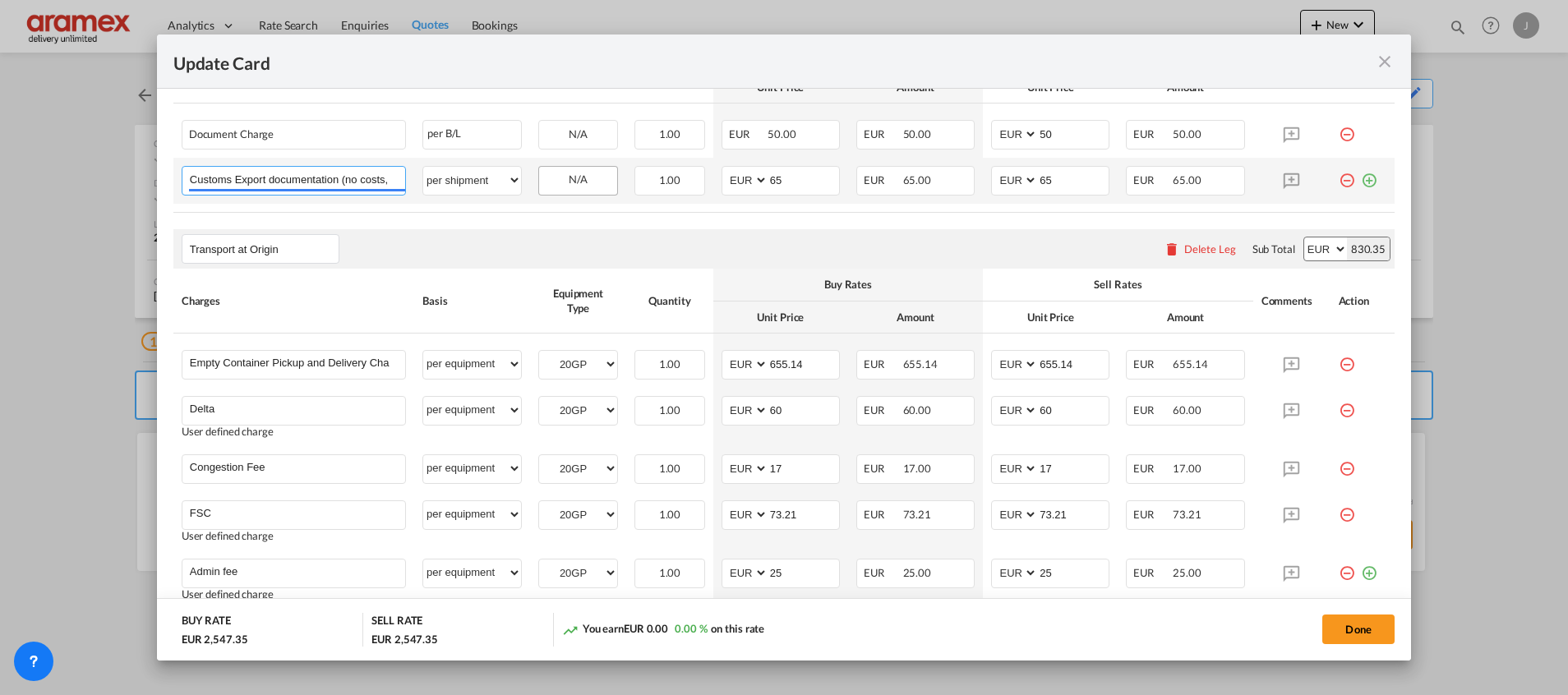
scroll to position [0, 171]
drag, startPoint x: 349, startPoint y: 180, endPoint x: 582, endPoint y: 178, distance: 233.0
click at [582, 178] on tr "Customs Export documentation (no costs, suggested sell) -temporary export Pleas…" at bounding box center [784, 180] width 1221 height 46
click at [362, 172] on input "Customs Export documentation (no costs, suggested sell) -temporary export" at bounding box center [297, 179] width 216 height 25
drag, startPoint x: 308, startPoint y: 180, endPoint x: 498, endPoint y: 179, distance: 190.0
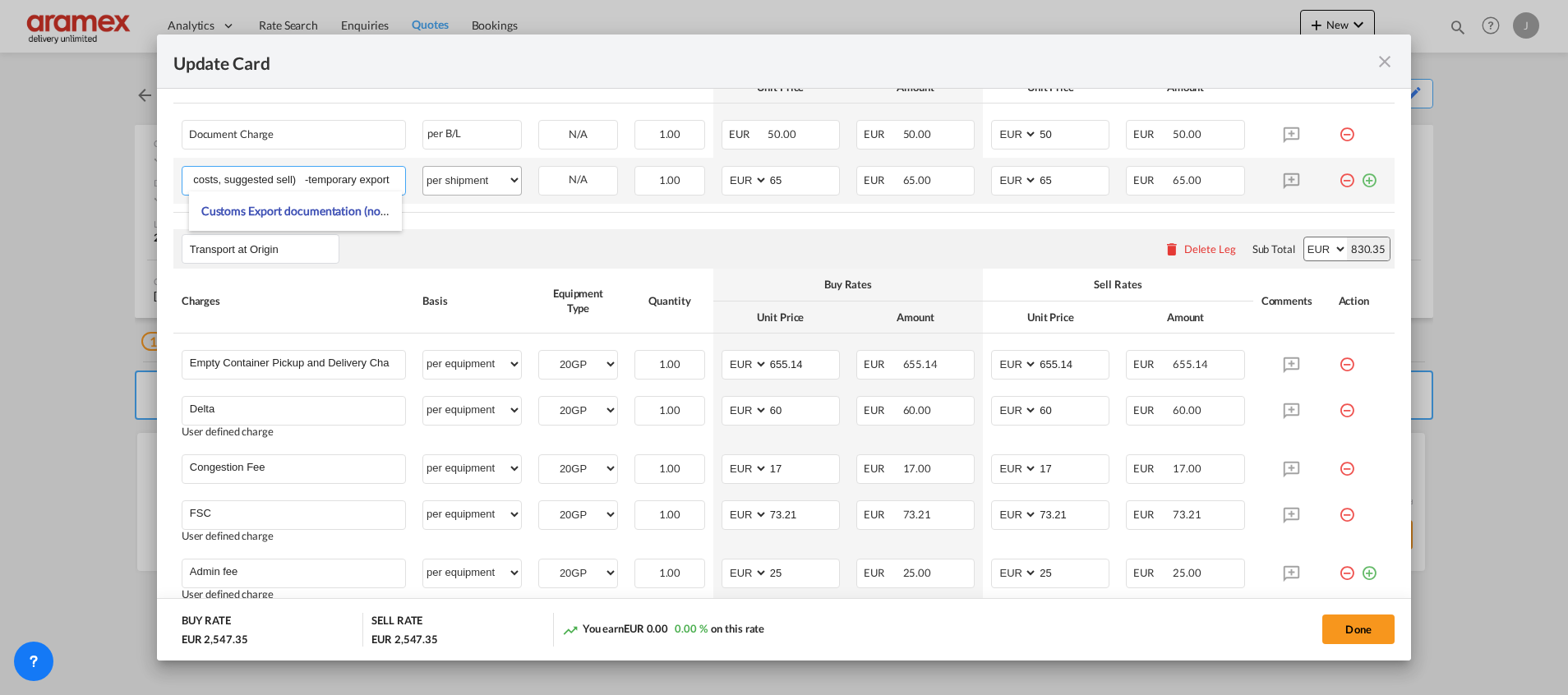
click at [498, 179] on tr "Customs Export documentation (no costs, suggested sell) -temporary export Pleas…" at bounding box center [784, 180] width 1221 height 46
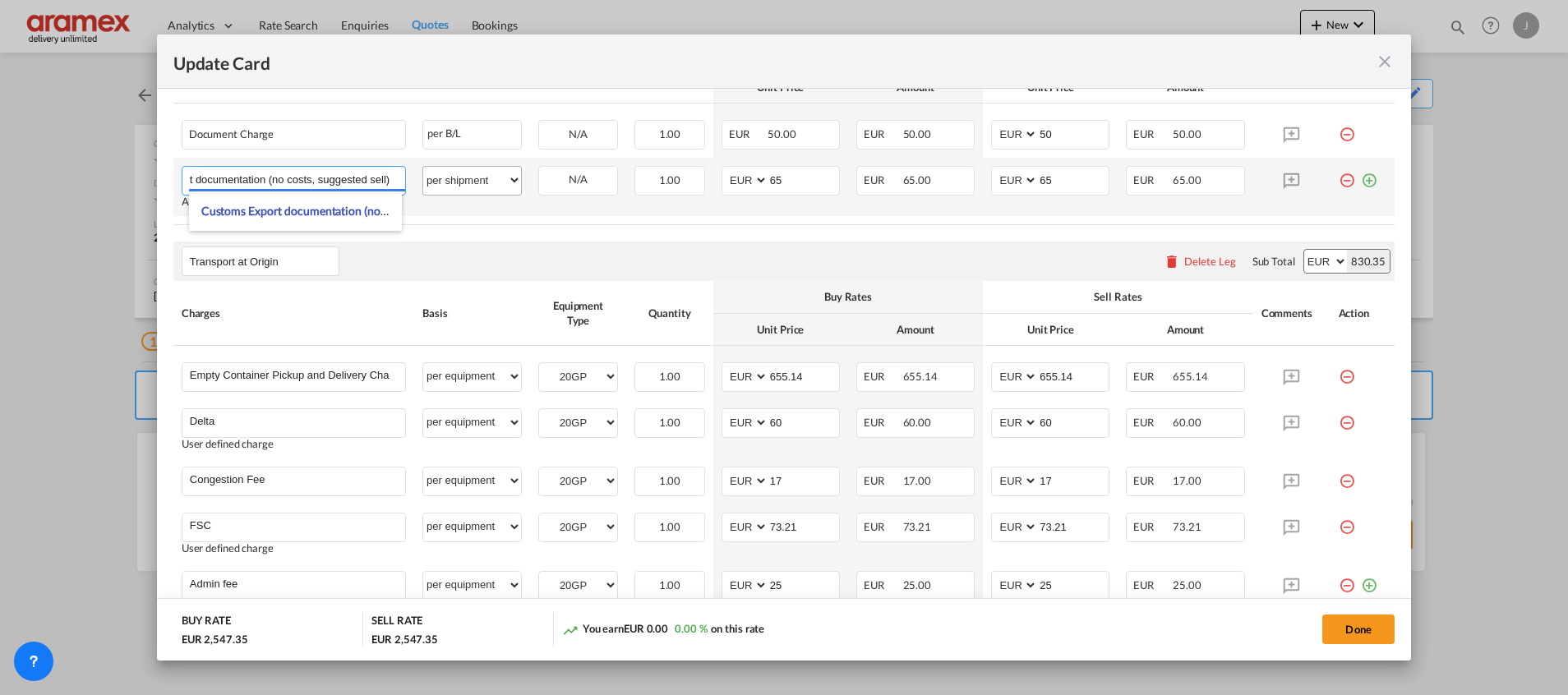
scroll to position [0, 84]
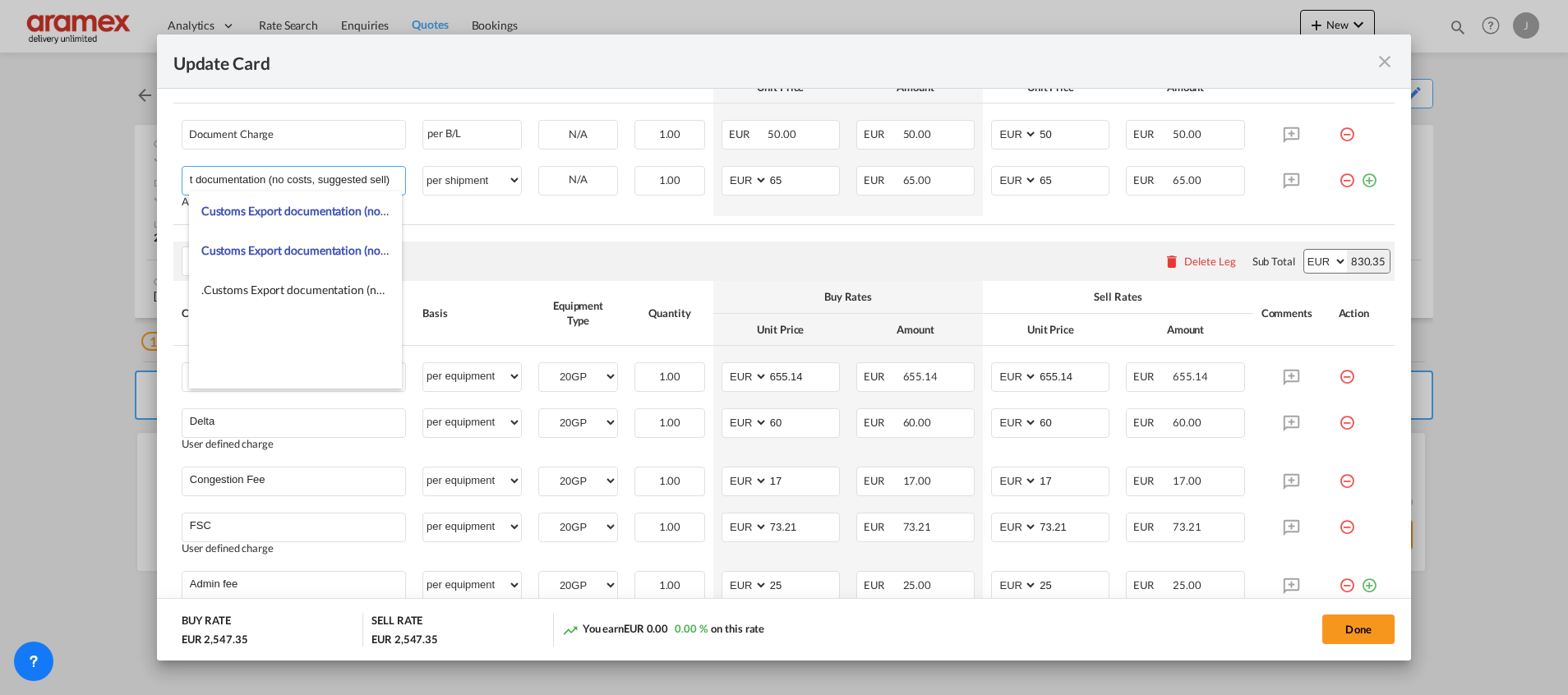
type input "Customs Export documentation (no costs, suggested sell)"
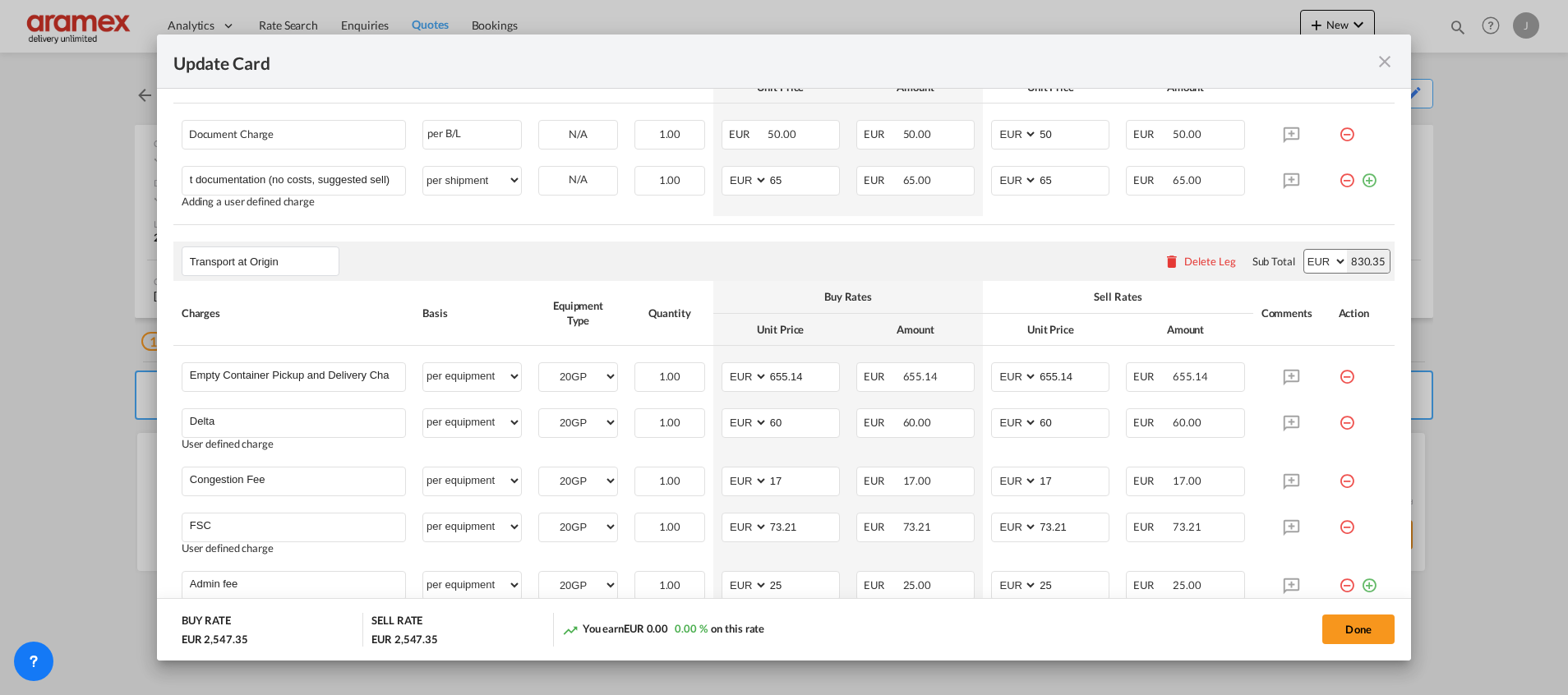
click at [627, 255] on div "Transport at Origin Please enter leg name Leg Name Already Exists Delete Leg Su…" at bounding box center [784, 261] width 1221 height 40
click at [1350, 628] on button "Done" at bounding box center [1358, 629] width 72 height 29
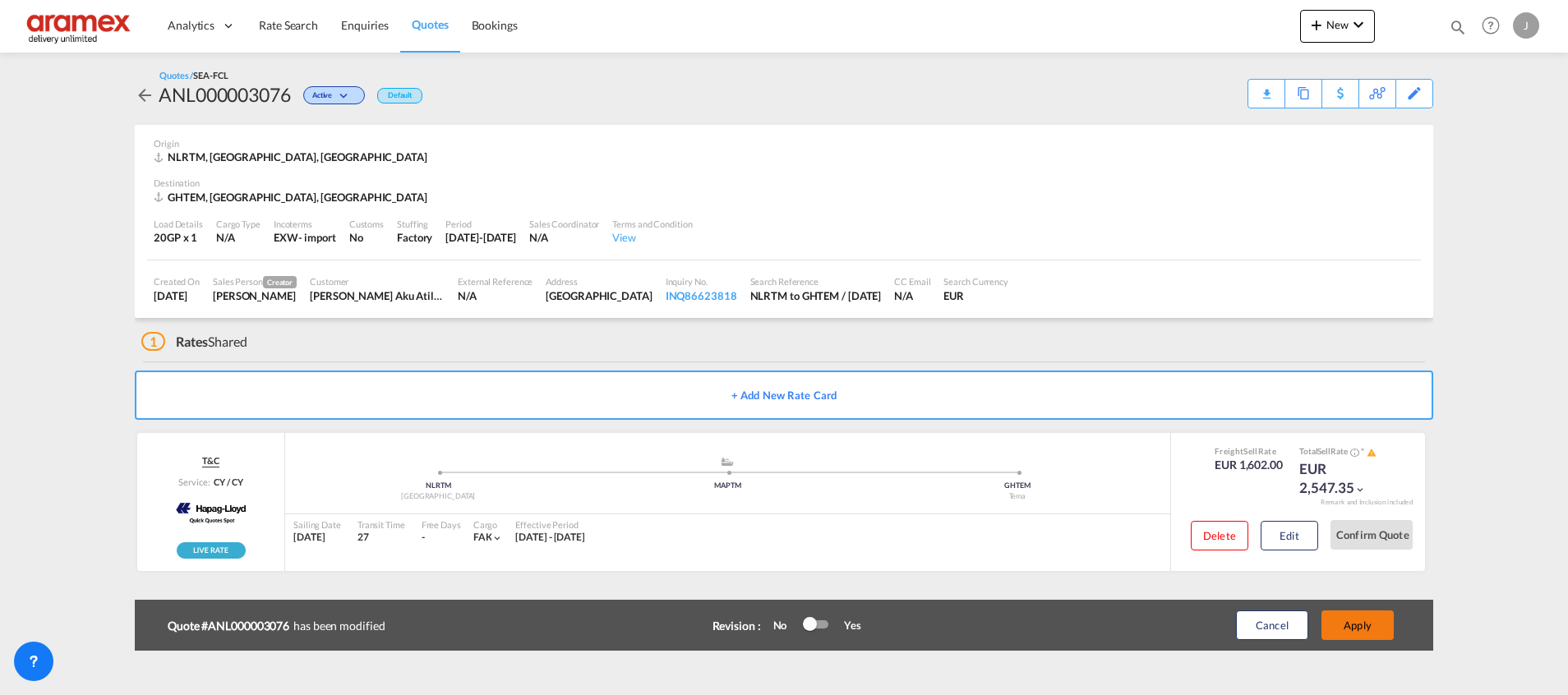
click at [1350, 626] on button "Apply" at bounding box center [1357, 625] width 72 height 29
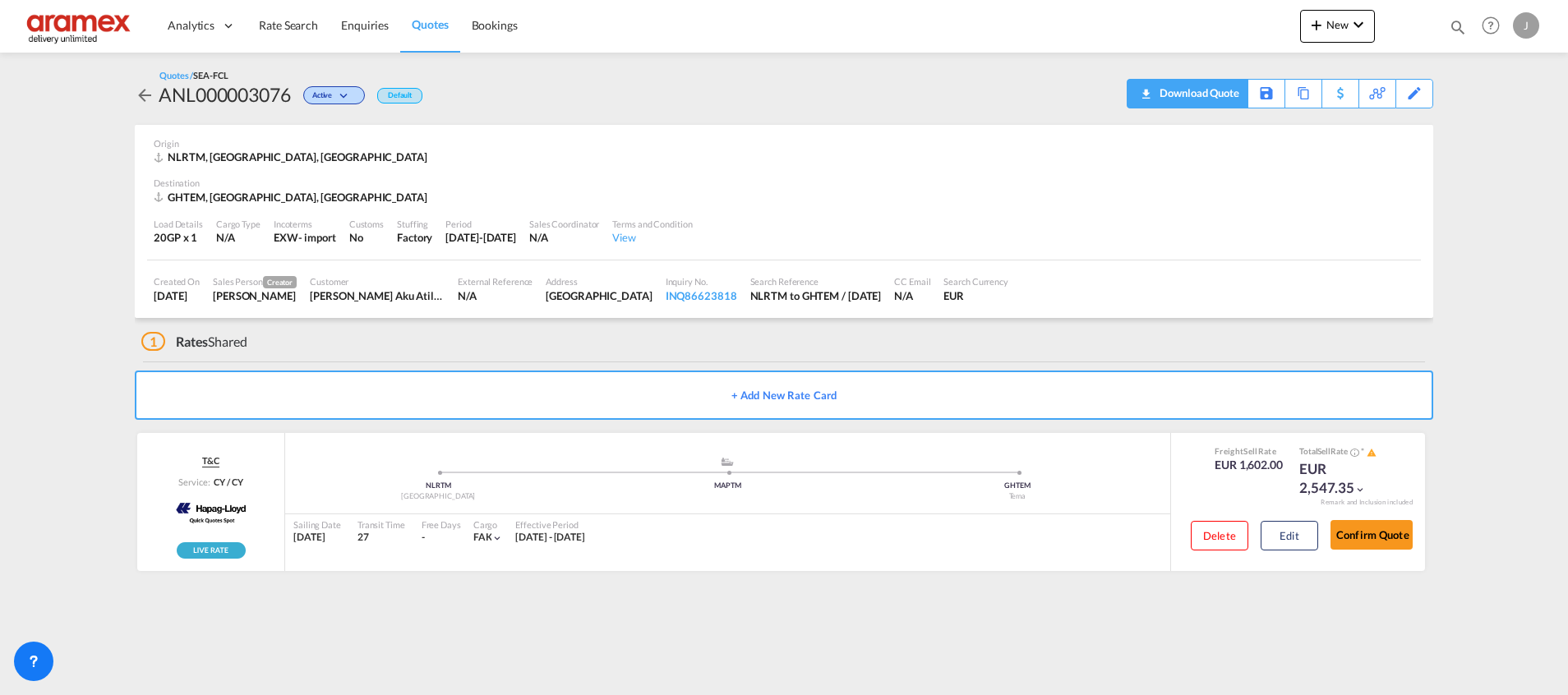
click at [1203, 87] on div "Download Quote" at bounding box center [1197, 93] width 84 height 27
